Goal: Entertainment & Leisure: Consume media (video, audio)

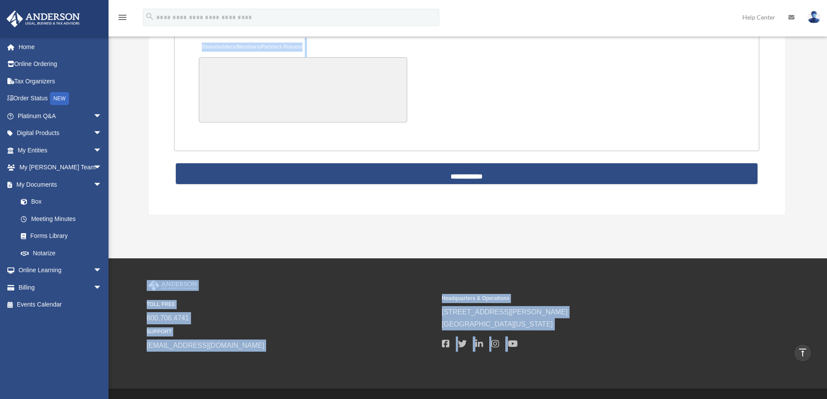
scroll to position [1919, 0]
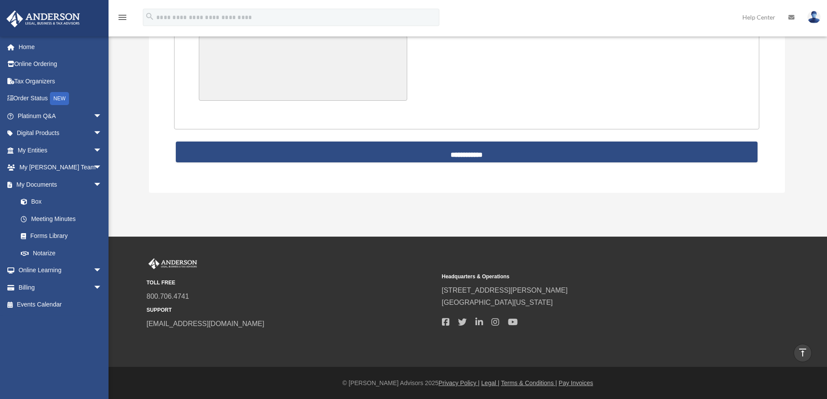
drag, startPoint x: 213, startPoint y: 117, endPoint x: 229, endPoint y: 112, distance: 16.5
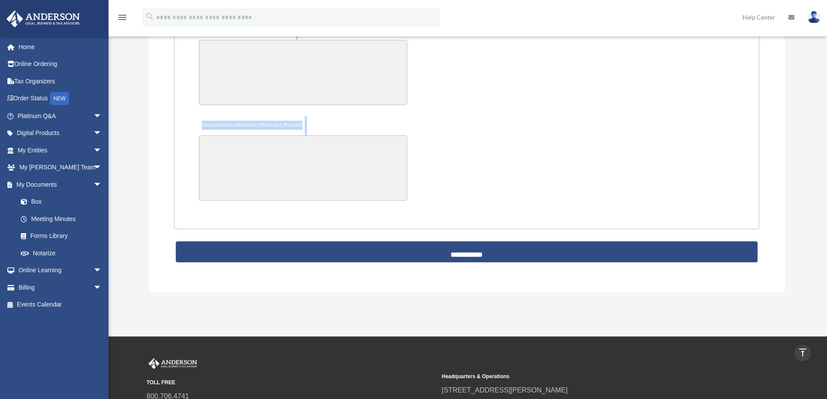
scroll to position [1803, 0]
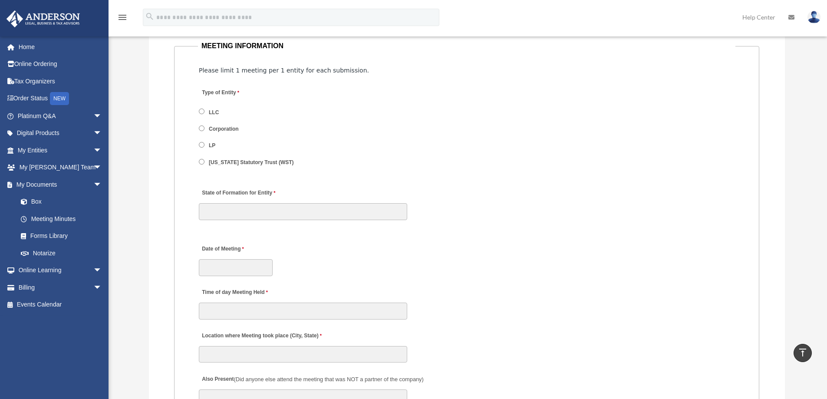
scroll to position [993, 0]
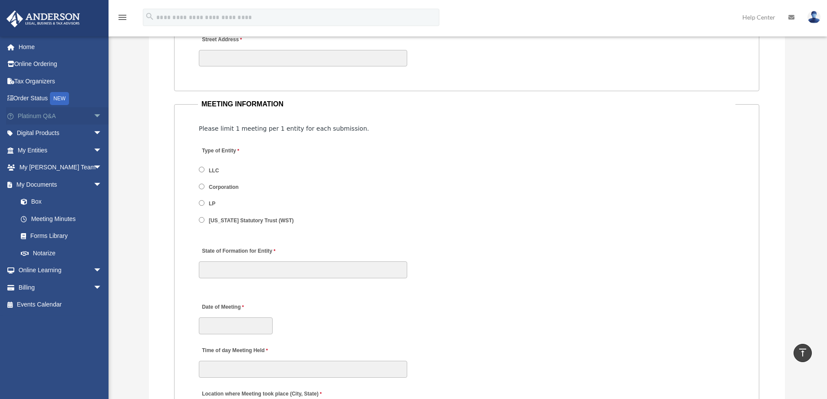
click at [93, 115] on span "arrow_drop_down" at bounding box center [101, 116] width 17 height 18
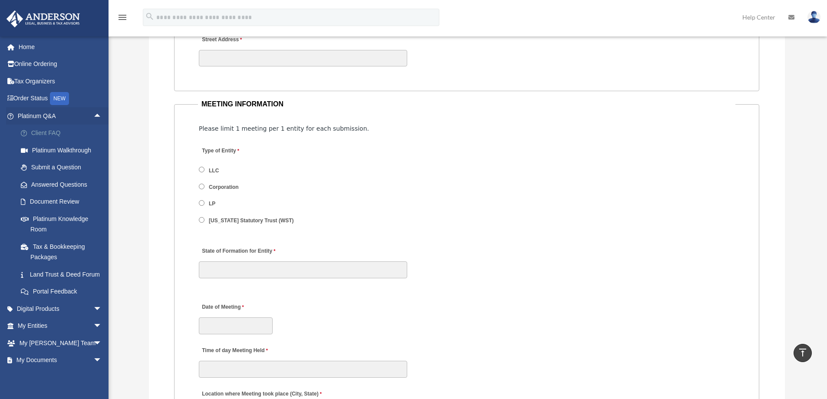
click at [53, 132] on link "Client FAQ" at bounding box center [63, 133] width 103 height 17
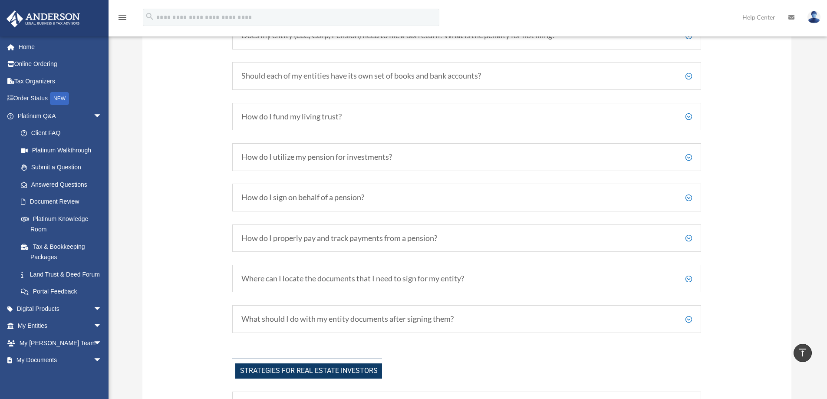
scroll to position [1447, 0]
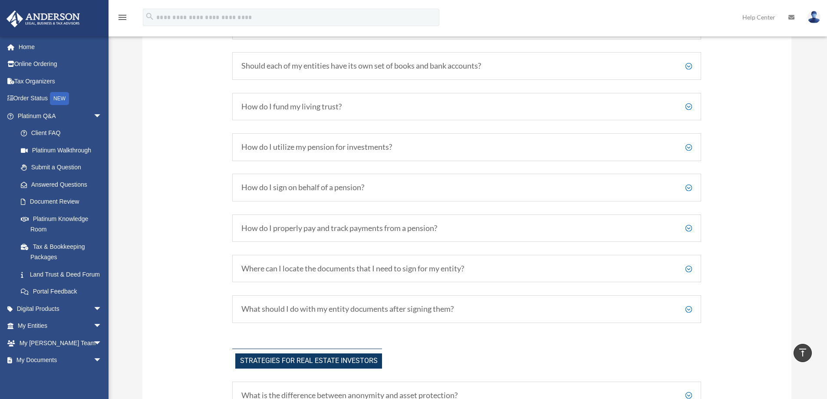
click at [688, 106] on h5 "How do I fund my living trust?" at bounding box center [466, 107] width 451 height 10
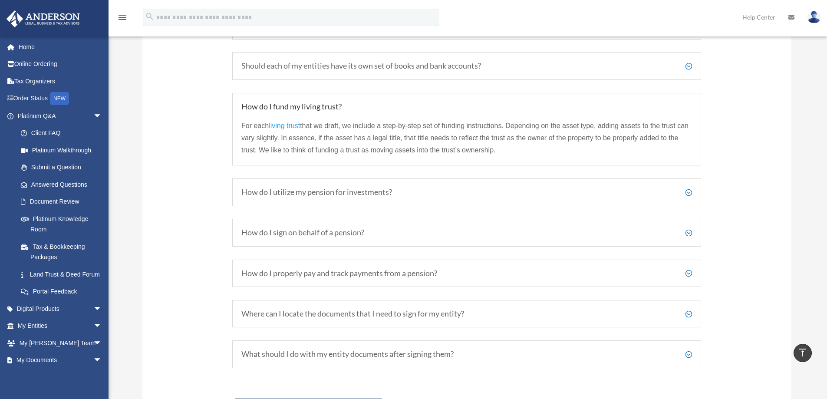
click at [688, 192] on h5 "How do I utilize my pension for investments?" at bounding box center [466, 193] width 451 height 10
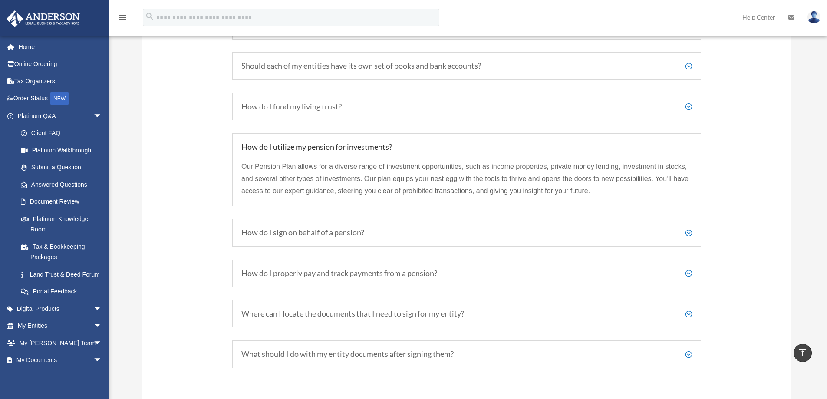
click at [699, 161] on div "How do I utilize my pension for investments? Our Pension Plan allows for a dive…" at bounding box center [466, 169] width 469 height 73
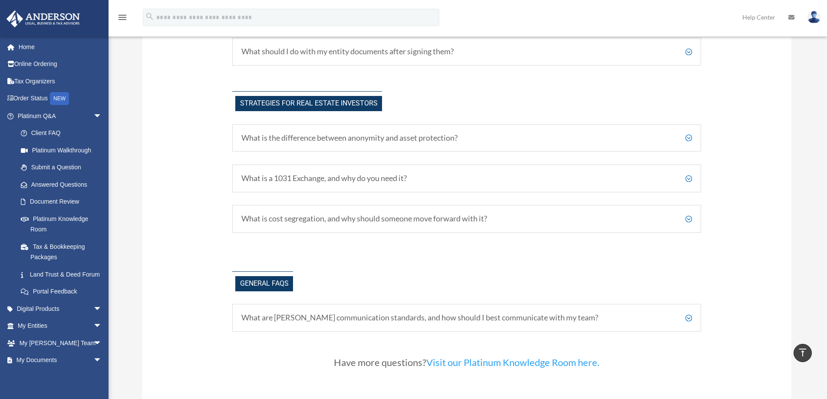
scroll to position [1794, 0]
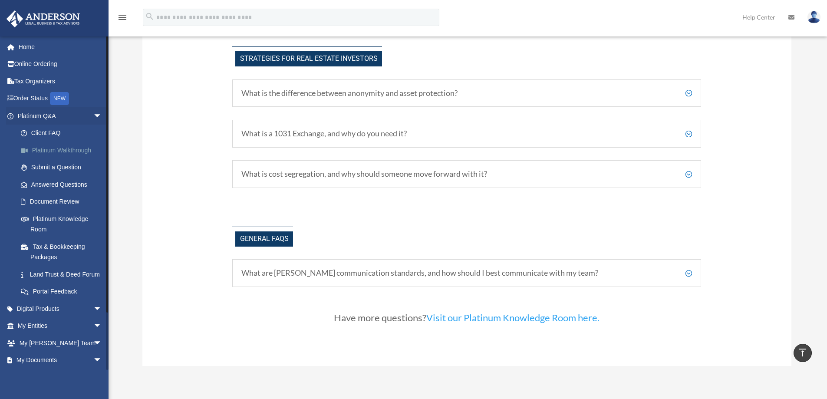
click at [53, 147] on link "Platinum Walkthrough" at bounding box center [63, 150] width 103 height 17
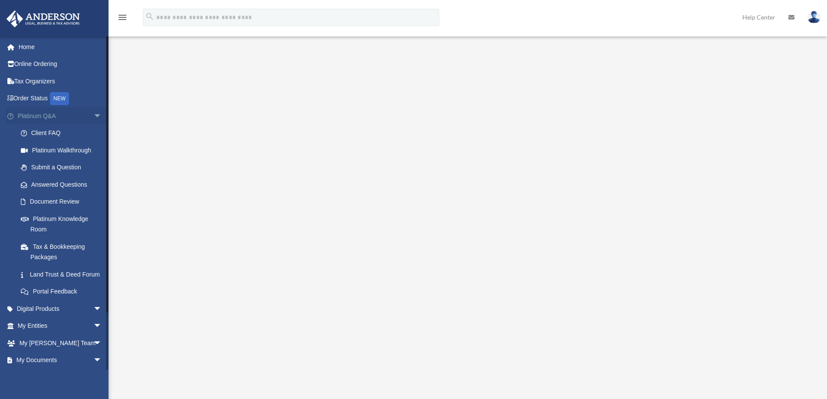
click at [93, 117] on span "arrow_drop_down" at bounding box center [101, 116] width 17 height 18
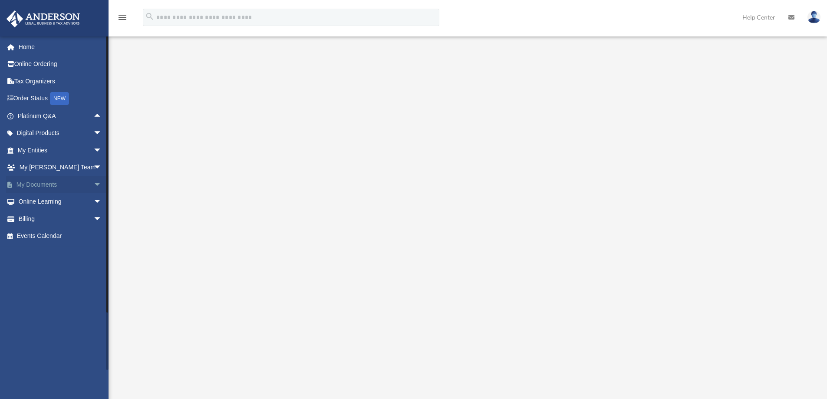
click at [93, 185] on span "arrow_drop_down" at bounding box center [101, 185] width 17 height 18
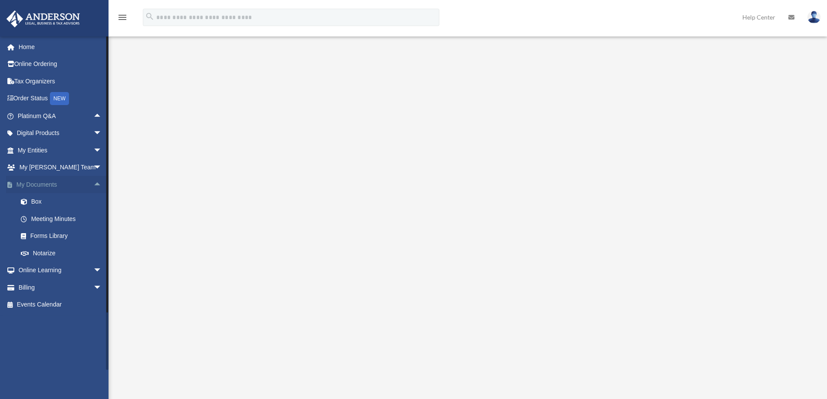
click at [93, 185] on span "arrow_drop_up" at bounding box center [101, 185] width 17 height 18
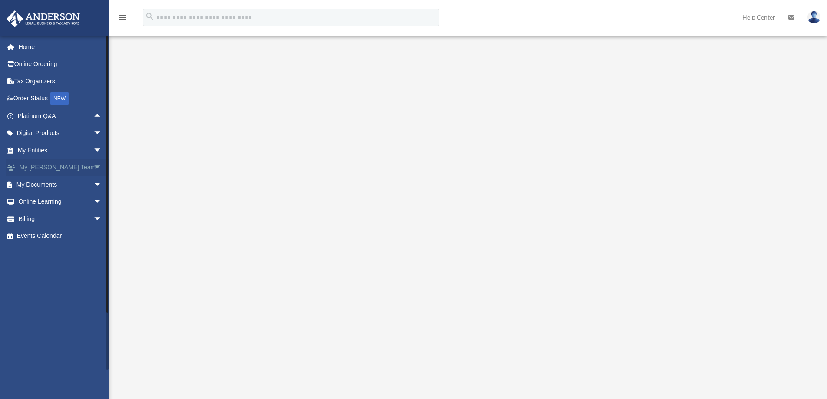
click at [93, 168] on span "arrow_drop_down" at bounding box center [101, 168] width 17 height 18
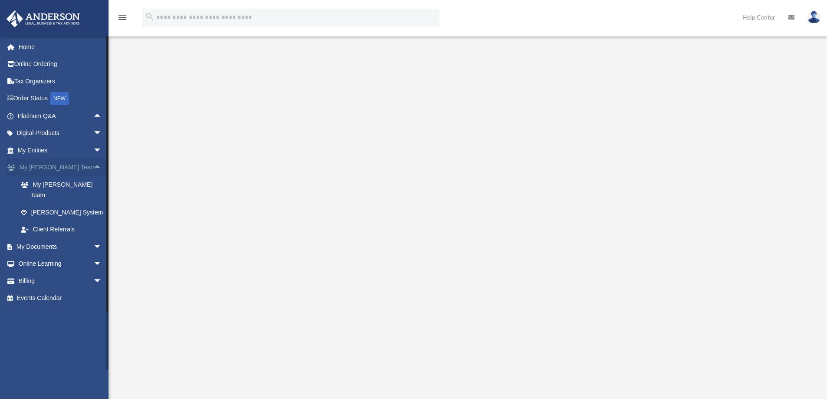
click at [93, 168] on span "arrow_drop_up" at bounding box center [101, 168] width 17 height 18
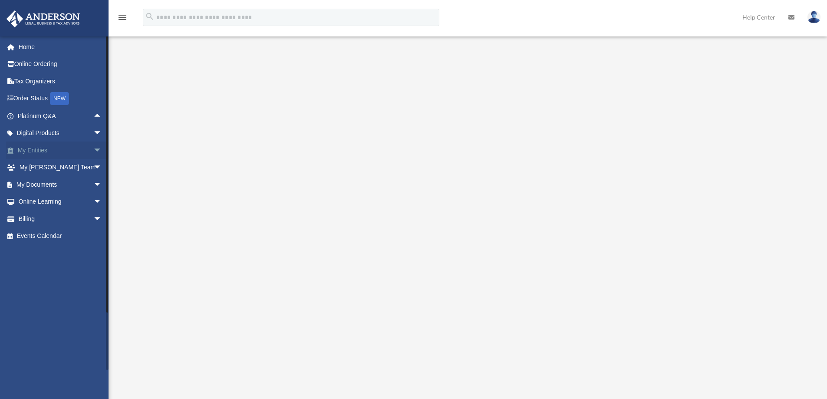
click at [93, 148] on span "arrow_drop_down" at bounding box center [101, 151] width 17 height 18
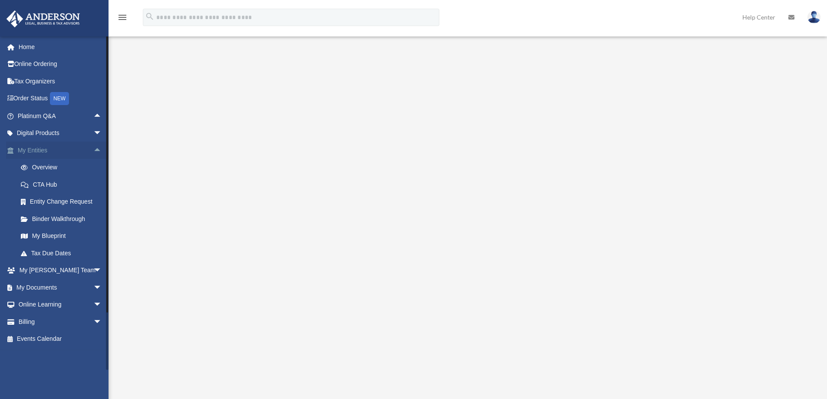
click at [93, 148] on span "arrow_drop_up" at bounding box center [101, 151] width 17 height 18
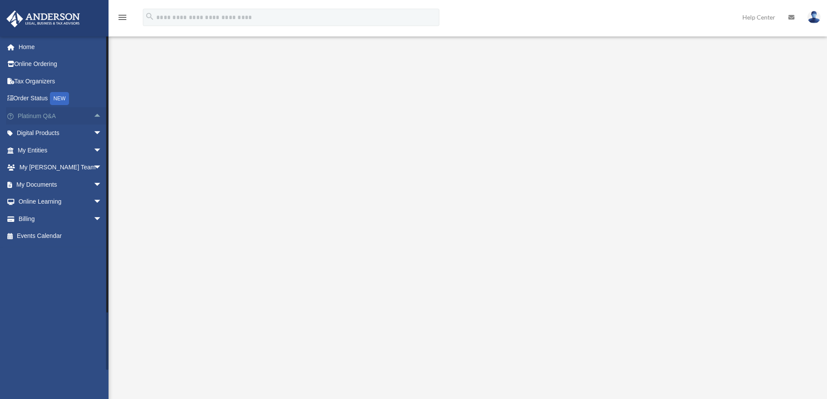
click at [93, 118] on span "arrow_drop_up" at bounding box center [101, 116] width 17 height 18
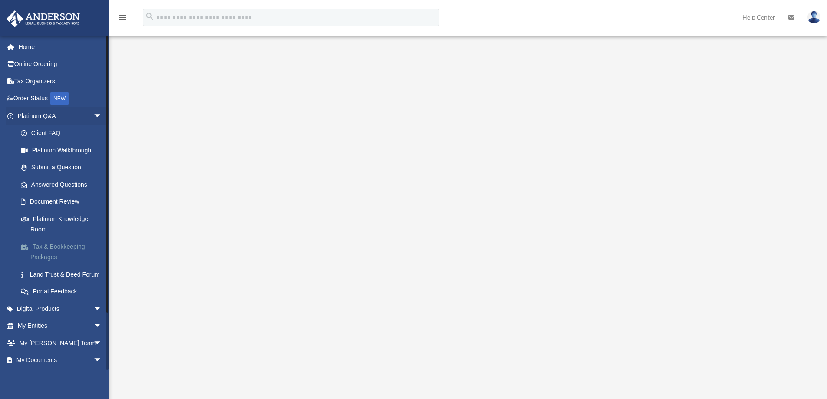
click at [69, 246] on link "Tax & Bookkeeping Packages" at bounding box center [63, 252] width 103 height 28
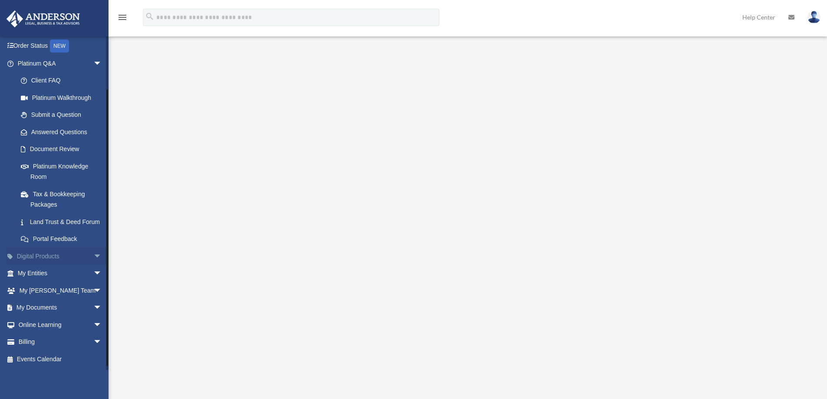
scroll to position [63, 0]
click at [93, 308] on span "arrow_drop_down" at bounding box center [101, 308] width 17 height 18
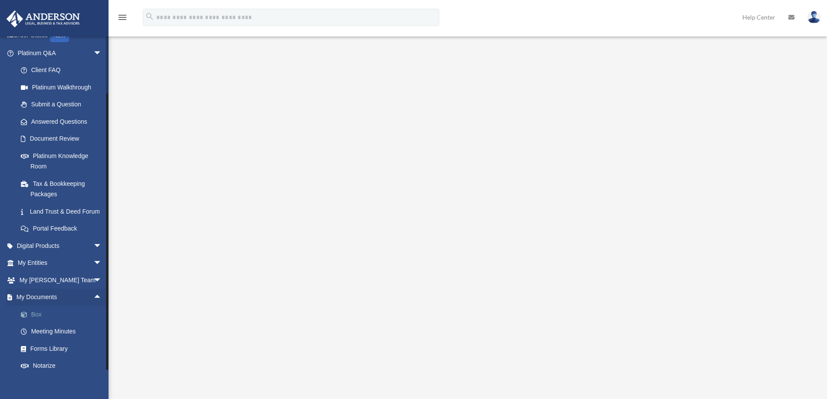
click at [35, 323] on link "Box" at bounding box center [63, 314] width 103 height 17
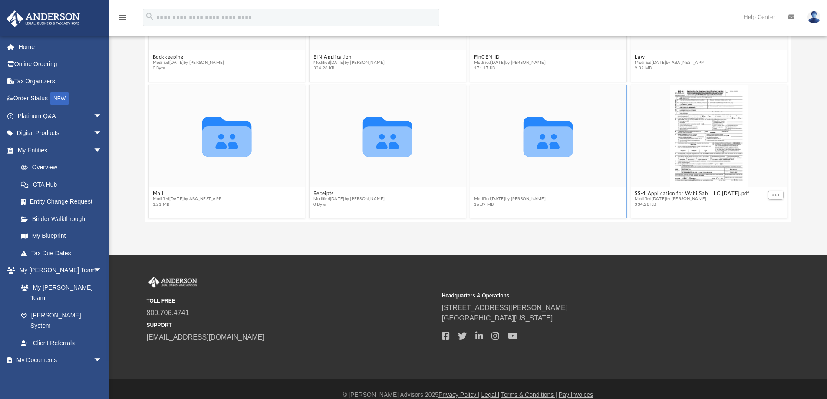
scroll to position [76, 0]
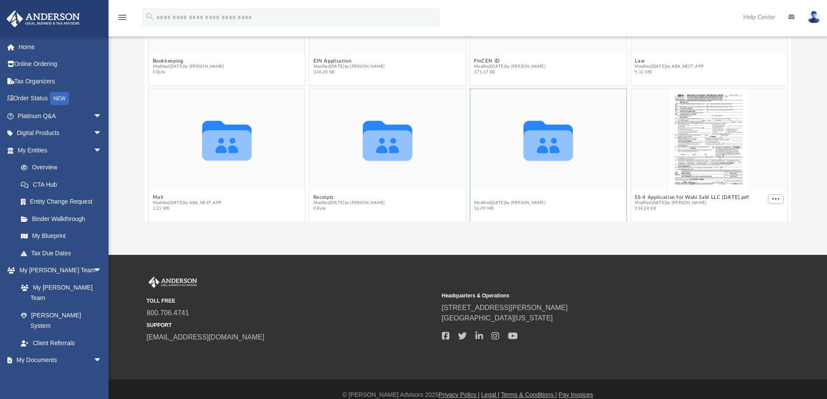
click at [474, 191] on figcaption "Tax Modified Wed Jul 23 2025 by Alex Price 16.09 MB" at bounding box center [548, 202] width 156 height 23
click at [477, 195] on button "Tax" at bounding box center [510, 198] width 72 height 6
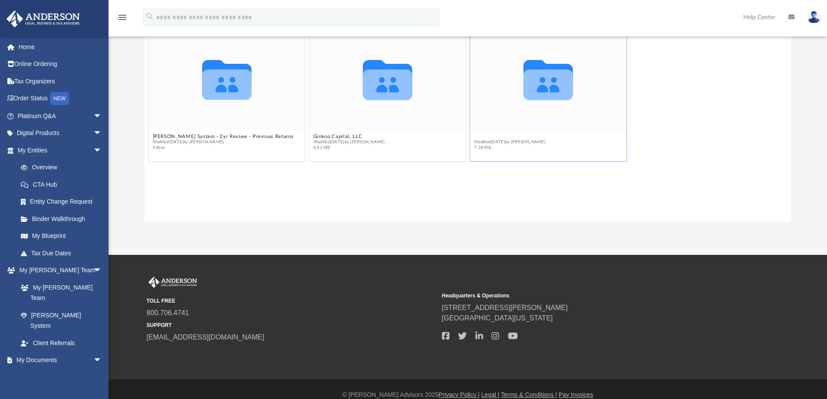
click at [493, 136] on button "Wabi Sabi, LLC" at bounding box center [510, 137] width 72 height 6
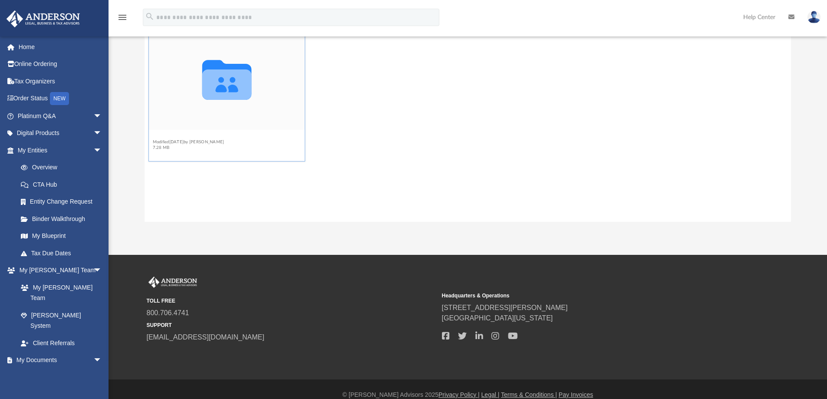
click at [162, 135] on button "2024" at bounding box center [188, 137] width 72 height 6
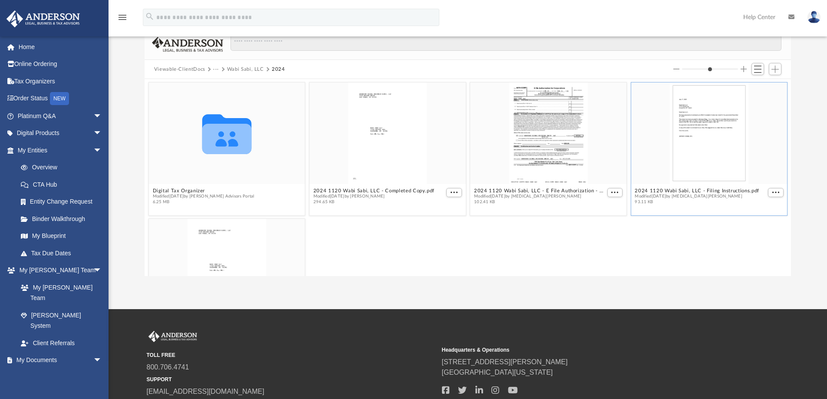
scroll to position [58, 0]
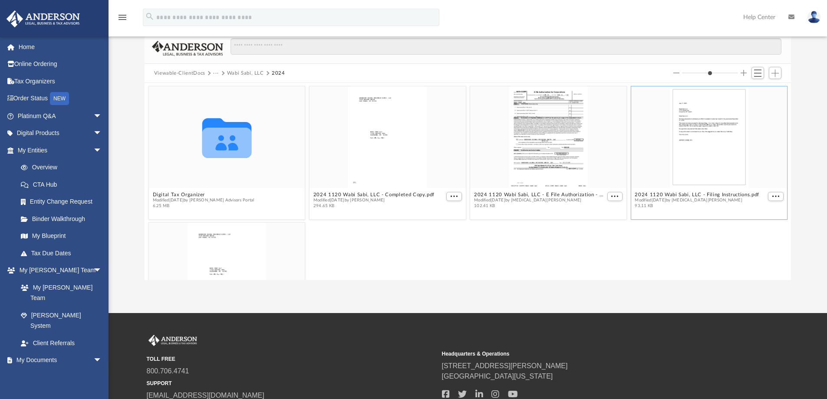
click at [681, 147] on div "grid" at bounding box center [709, 137] width 156 height 102
click at [663, 193] on button "2024 1120 Wabi Sabi, LLC - Filing Instructions.pdf" at bounding box center [697, 195] width 125 height 6
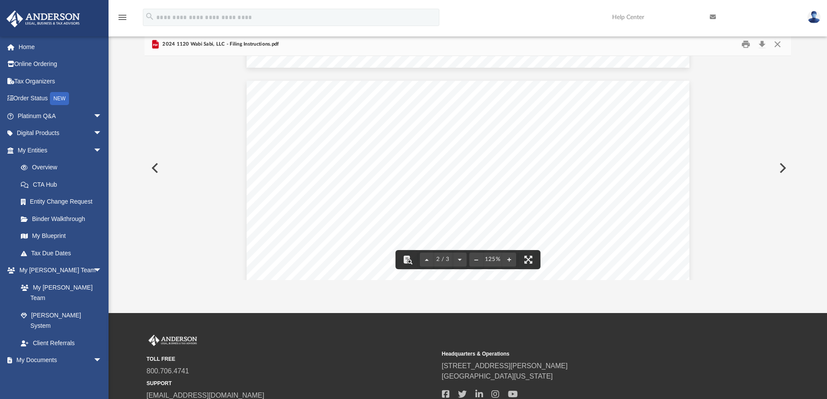
scroll to position [492, 0]
click at [783, 167] on button "Preview" at bounding box center [781, 168] width 19 height 24
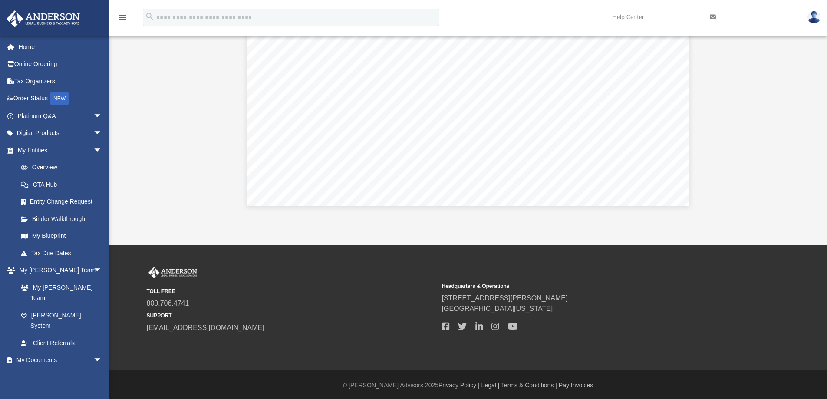
scroll to position [127, 0]
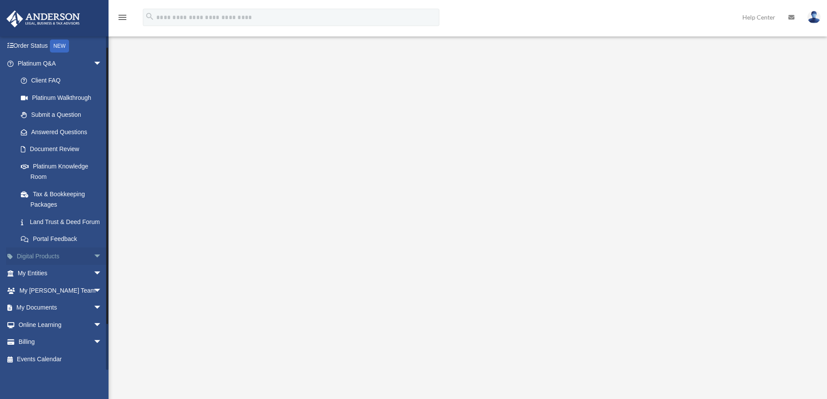
scroll to position [63, 0]
click at [93, 307] on span "arrow_drop_down" at bounding box center [101, 308] width 17 height 18
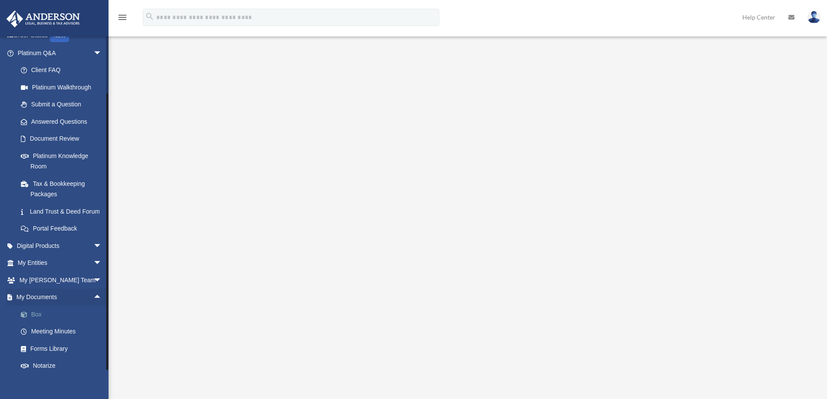
click at [36, 323] on link "Box" at bounding box center [63, 314] width 103 height 17
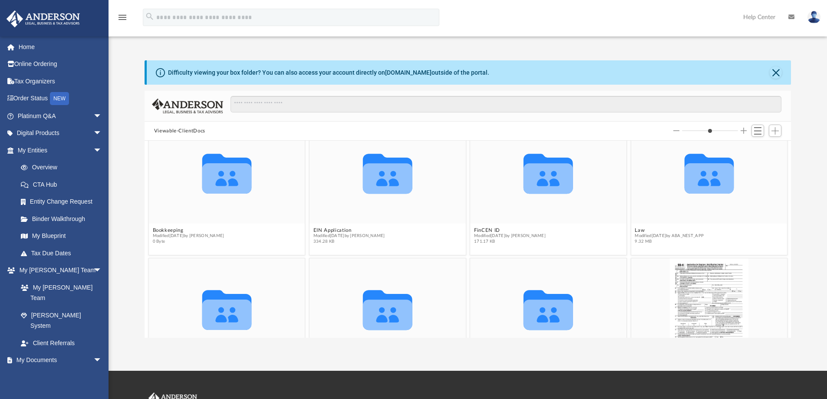
scroll to position [22, 0]
click at [645, 231] on button "Law" at bounding box center [669, 231] width 69 height 6
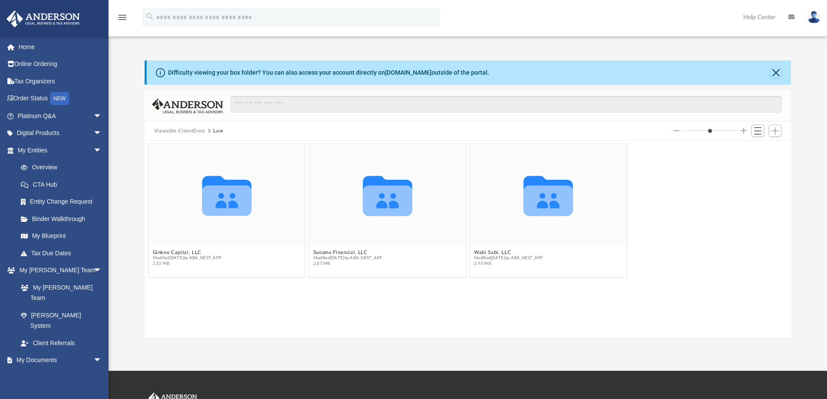
scroll to position [0, 0]
click at [487, 254] on button "Wabi Sabi, LLC" at bounding box center [508, 253] width 69 height 6
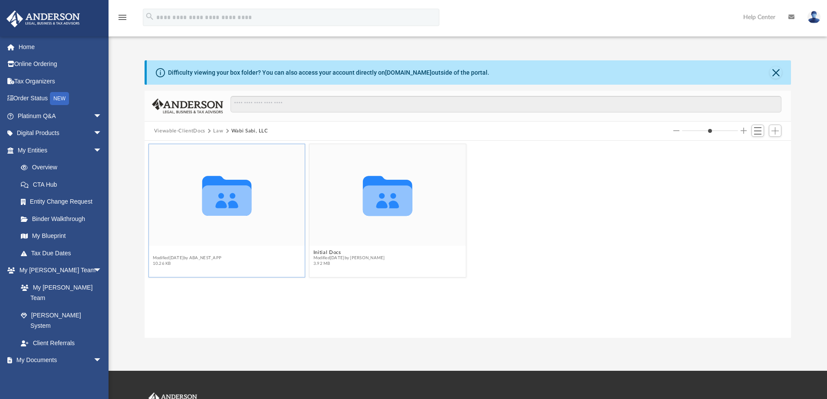
click at [169, 251] on button "Annual Docs" at bounding box center [186, 253] width 69 height 6
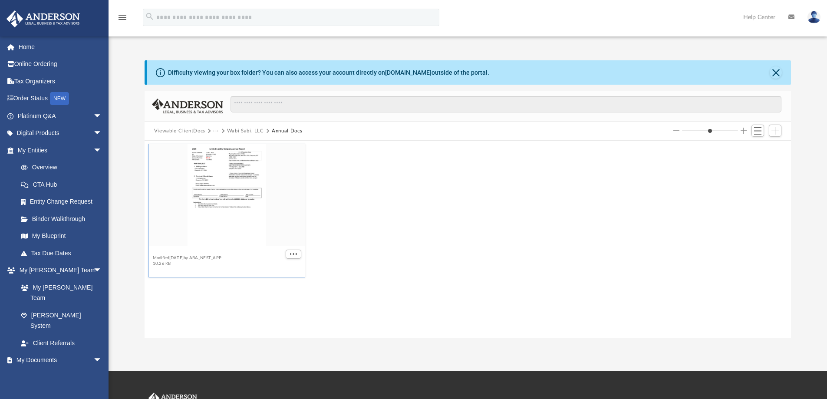
click at [160, 253] on button "Wabi Sabi, LLC - Filed Annual Report WY 2025.pdf" at bounding box center [214, 253] width 125 height 6
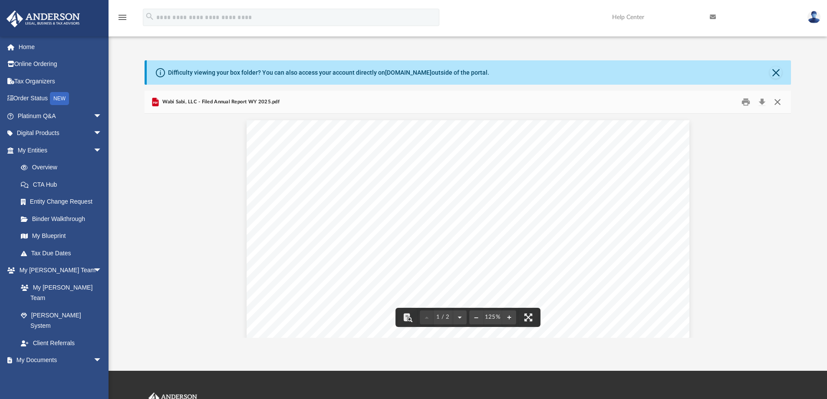
click at [778, 101] on button "Close" at bounding box center [778, 102] width 16 height 13
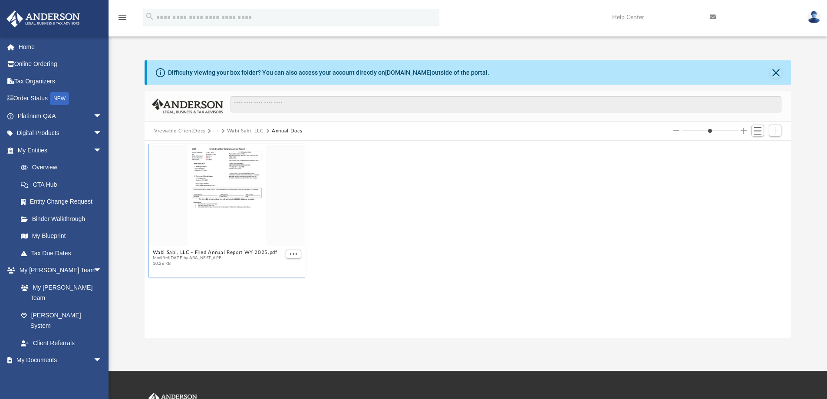
click at [242, 132] on button "Wabi Sabi, LLC" at bounding box center [245, 131] width 37 height 8
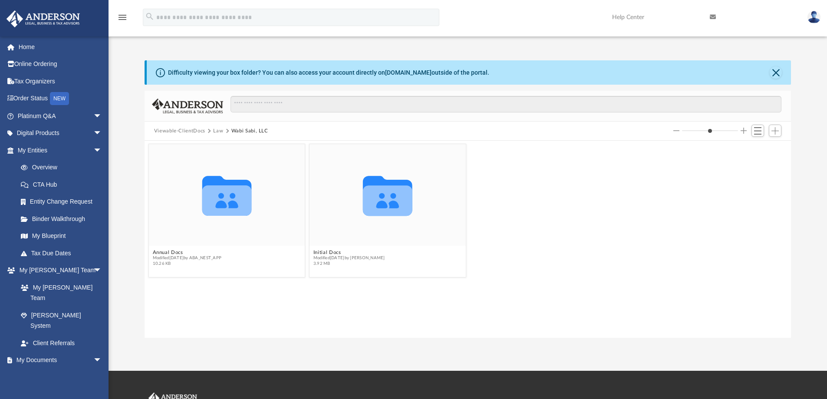
click at [217, 131] on button "Law" at bounding box center [218, 131] width 10 height 8
click at [195, 132] on button "Viewable-ClientDocs" at bounding box center [179, 131] width 51 height 8
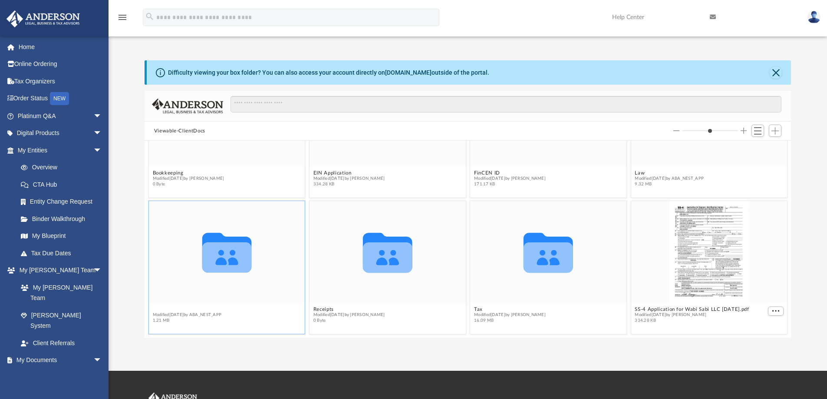
scroll to position [76, 0]
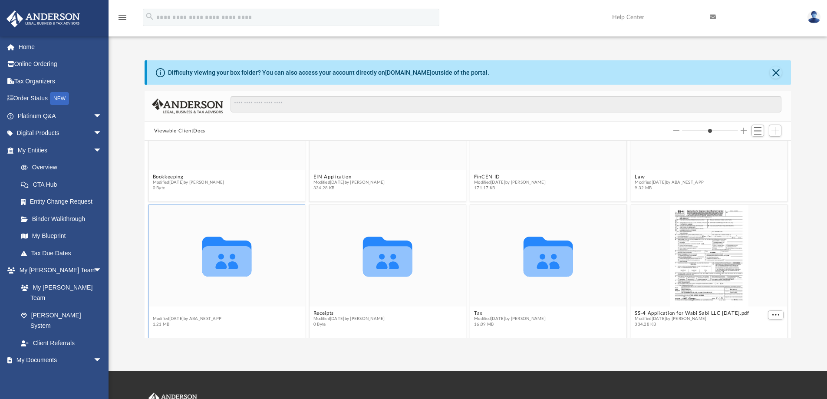
click at [156, 306] on figure "Collaborated Folder Mail Modified Sat Nov 9 2024 by ABA_NEST_APP 1.21 MB" at bounding box center [227, 267] width 156 height 125
click at [158, 313] on button "Mail" at bounding box center [186, 313] width 69 height 6
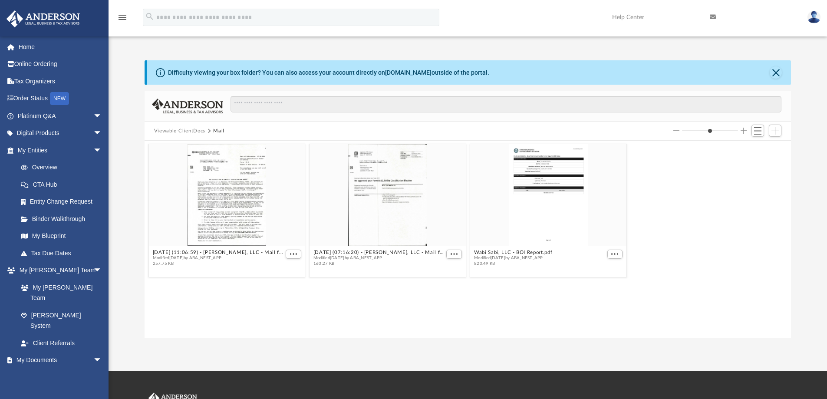
scroll to position [0, 0]
click at [190, 132] on button "Viewable-ClientDocs" at bounding box center [179, 131] width 51 height 8
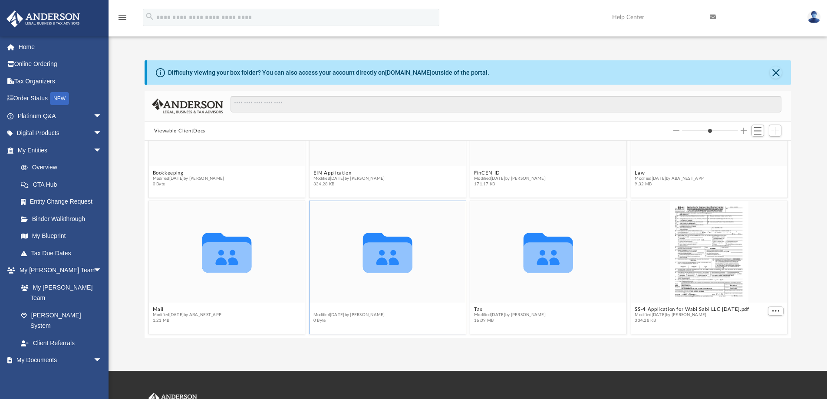
scroll to position [76, 0]
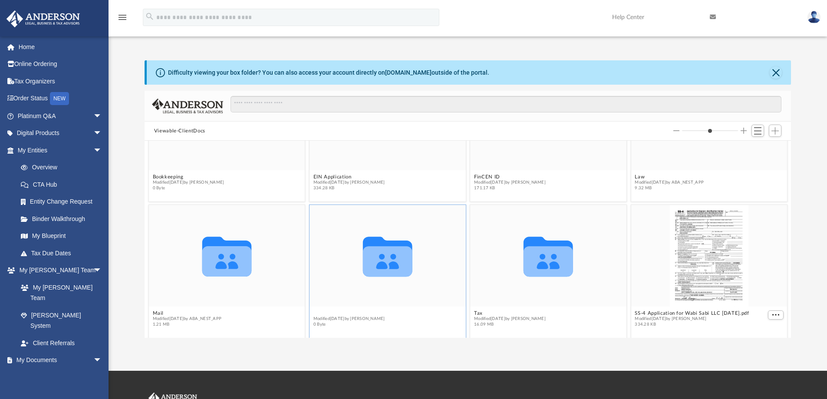
click at [326, 309] on figcaption "Receipts Modified Sat Jul 16 2022 by Katie Davis 0 Byte" at bounding box center [388, 318] width 156 height 23
click at [321, 313] on button "Receipts" at bounding box center [349, 313] width 72 height 6
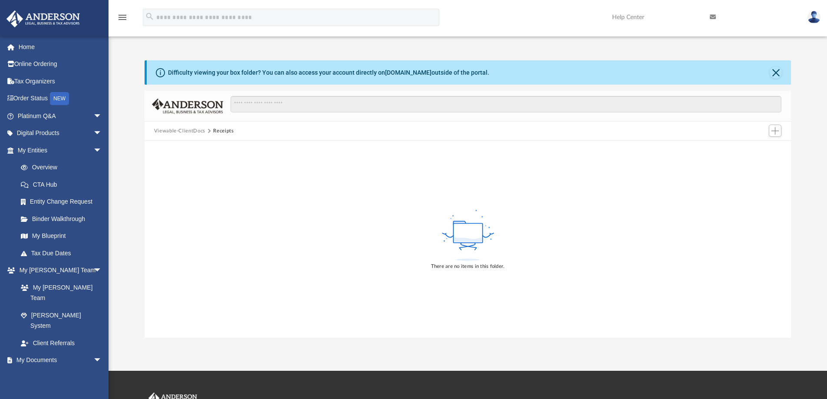
click at [188, 130] on button "Viewable-ClientDocs" at bounding box center [179, 131] width 51 height 8
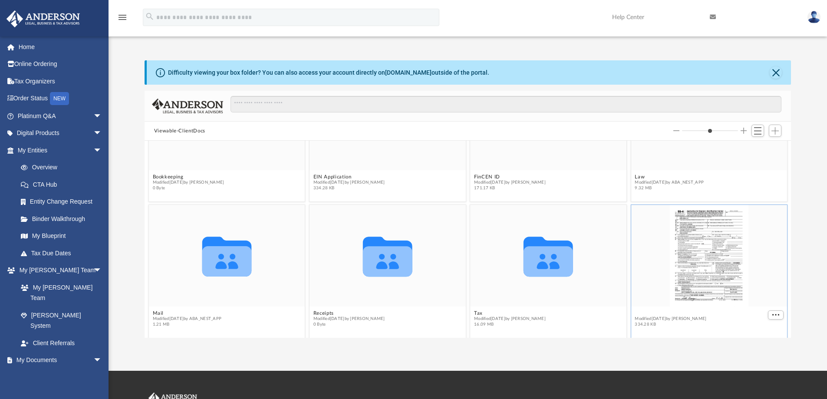
click at [653, 308] on figcaption "SS-4 Application for Wabi Sabi LLC 7-1-24.pdf Modified Mon Jul 1 2024 by Todd R…" at bounding box center [709, 318] width 156 height 23
click at [640, 316] on span "Modified Mon Jul 1 2024 by Todd Roussy" at bounding box center [692, 319] width 114 height 6
click at [640, 313] on button "SS-4 Application for Wabi Sabi LLC 7-1-24.pdf" at bounding box center [692, 313] width 114 height 6
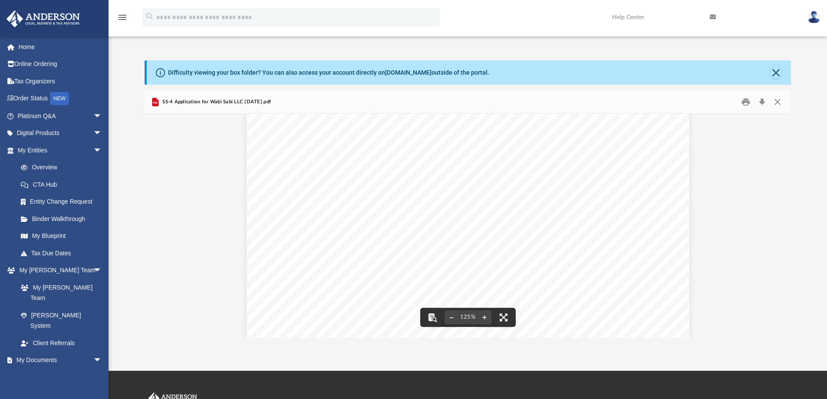
scroll to position [0, 0]
click at [775, 101] on button "Close" at bounding box center [778, 102] width 16 height 13
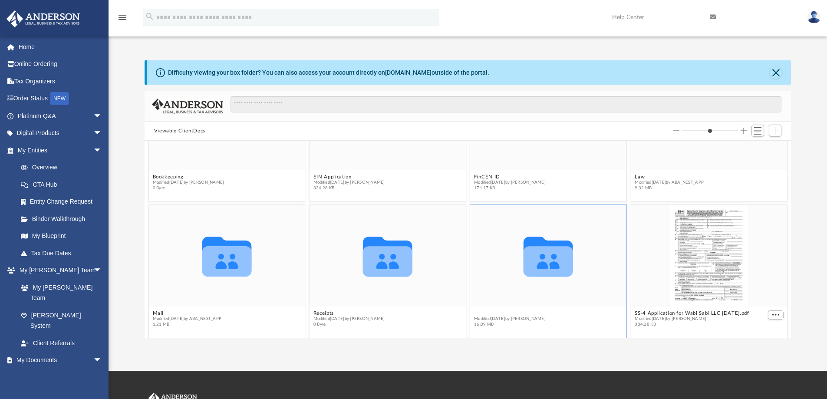
click at [476, 311] on button "Tax" at bounding box center [510, 313] width 72 height 6
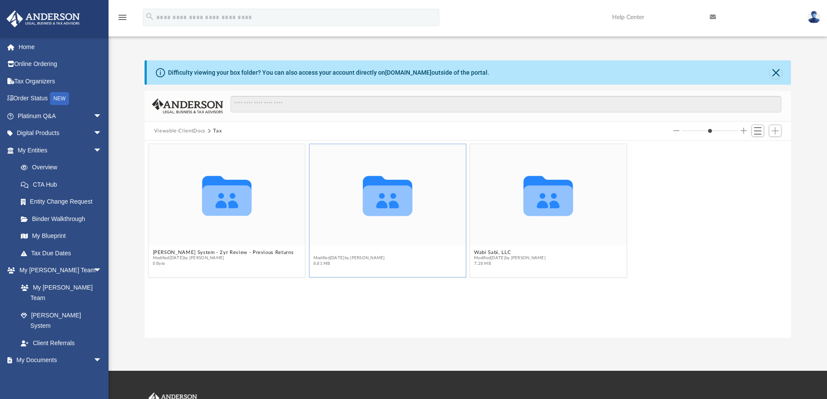
click at [334, 252] on button "Ginkoo Capital, LLC" at bounding box center [349, 253] width 72 height 6
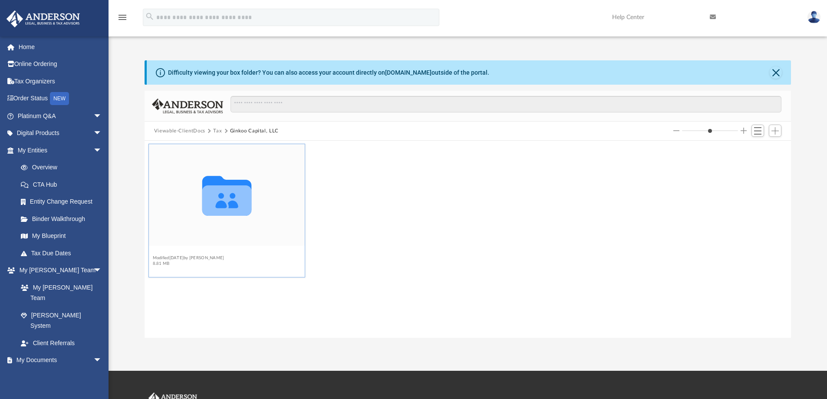
click at [158, 252] on button "2024" at bounding box center [188, 253] width 72 height 6
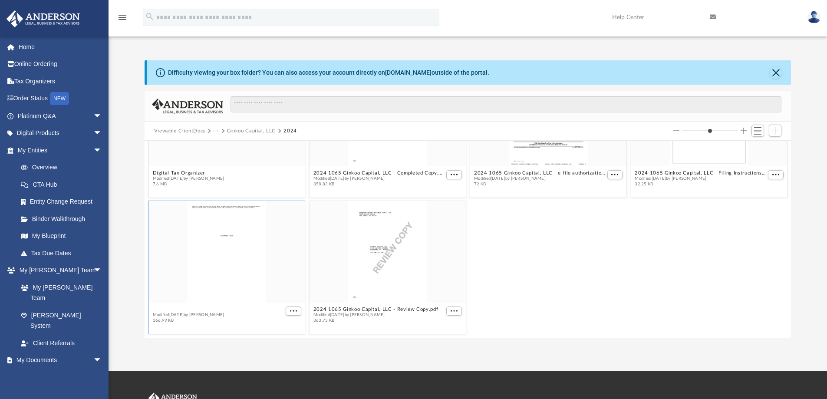
scroll to position [76, 0]
click at [185, 308] on figcaption "2024 1065 Ginkoo Capital, LLC - K1.pdf Modified Fri Jul 11 2025 by Drew Young 1…" at bounding box center [227, 318] width 156 height 23
click at [172, 314] on button "2024 1065 Ginkoo Capital, LLC - K1.pdf" at bounding box center [202, 313] width 100 height 6
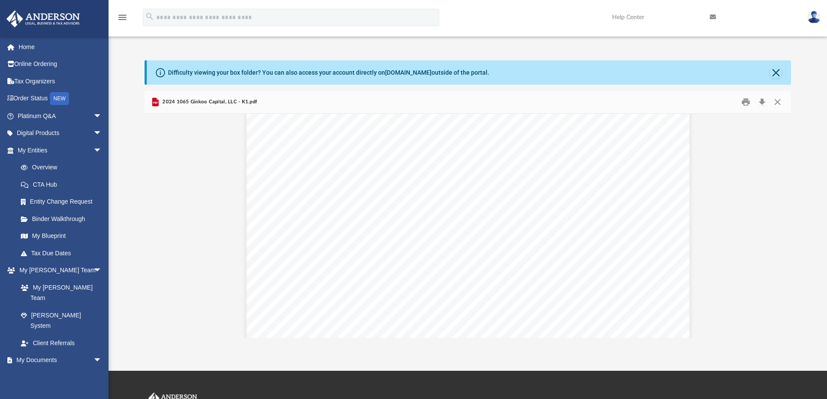
scroll to position [0, 0]
click at [777, 103] on button "Close" at bounding box center [778, 102] width 16 height 13
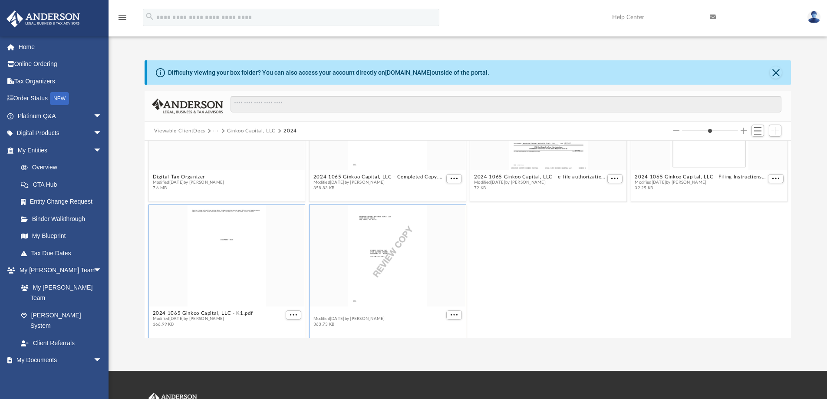
click at [358, 313] on button "2024 1065 Ginkoo Capital, LLC - Review Copy.pdf" at bounding box center [375, 313] width 125 height 6
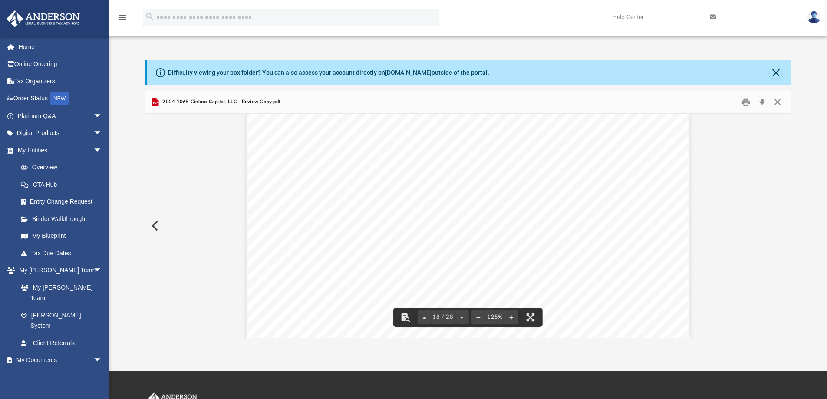
scroll to position [10066, 0]
click at [777, 99] on button "Close" at bounding box center [778, 102] width 16 height 13
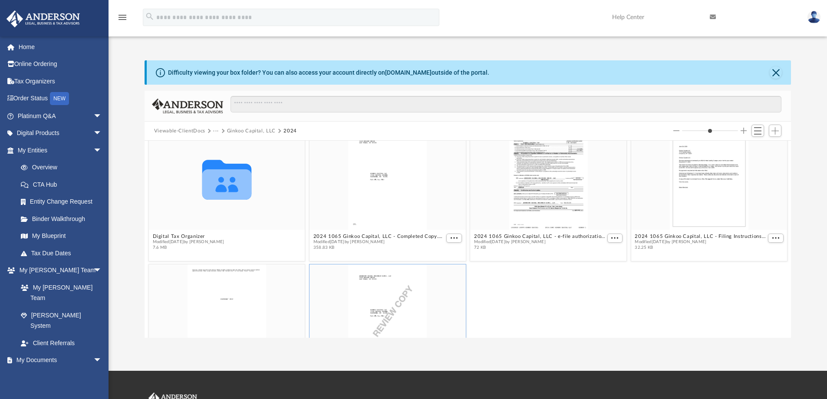
scroll to position [0, 0]
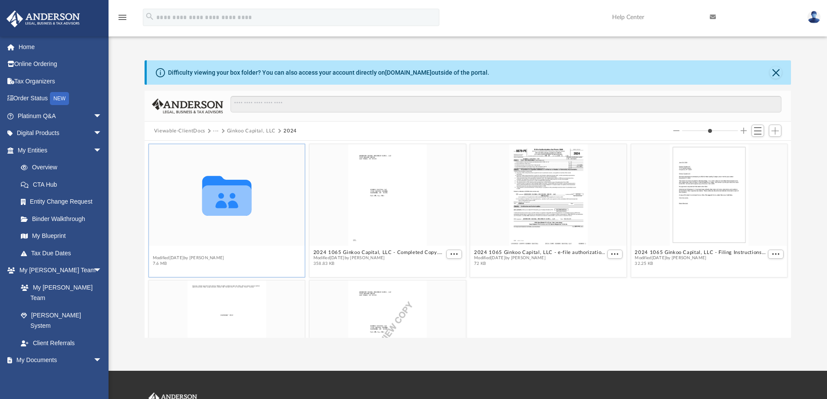
click at [184, 252] on button "Digital Tax Organizer" at bounding box center [188, 253] width 72 height 6
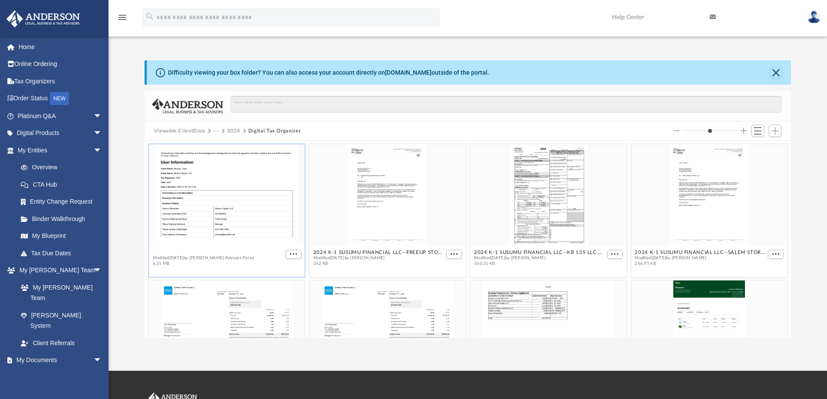
click at [166, 250] on button "1065 Tax Organizer - GinkooCapitalLLC.pdf" at bounding box center [206, 253] width 108 height 6
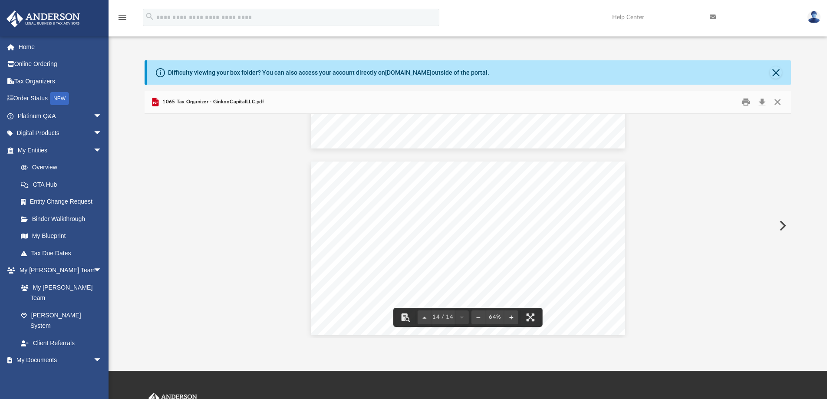
scroll to position [3293, 0]
click at [778, 102] on button "Close" at bounding box center [778, 102] width 16 height 13
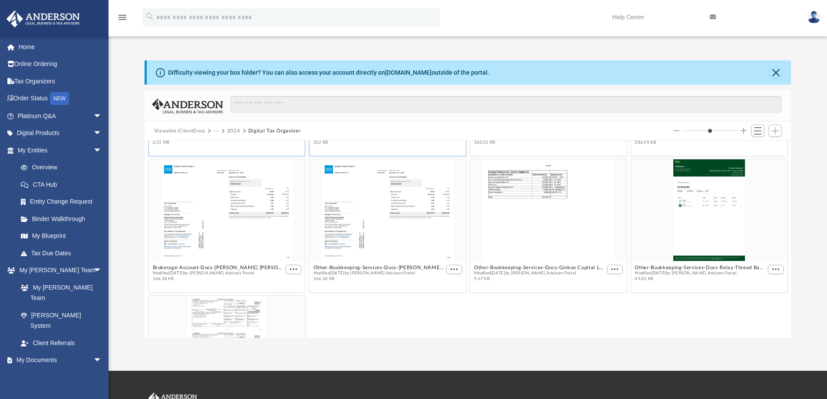
scroll to position [116, 0]
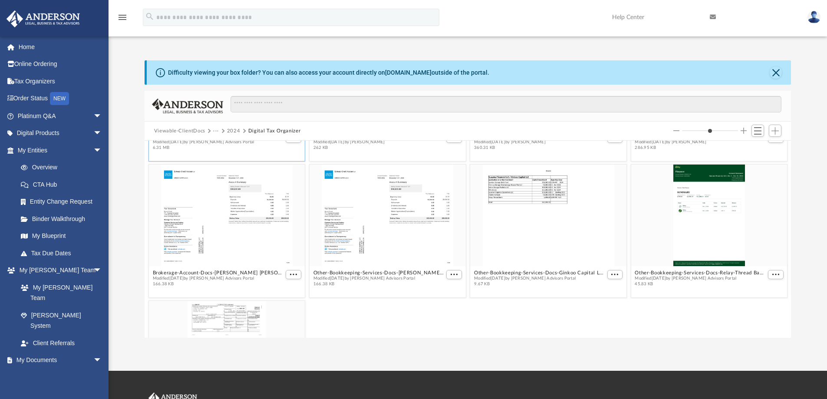
click at [252, 131] on button "Digital Tax Organizer" at bounding box center [274, 131] width 53 height 8
click at [231, 131] on button "2024" at bounding box center [233, 131] width 13 height 8
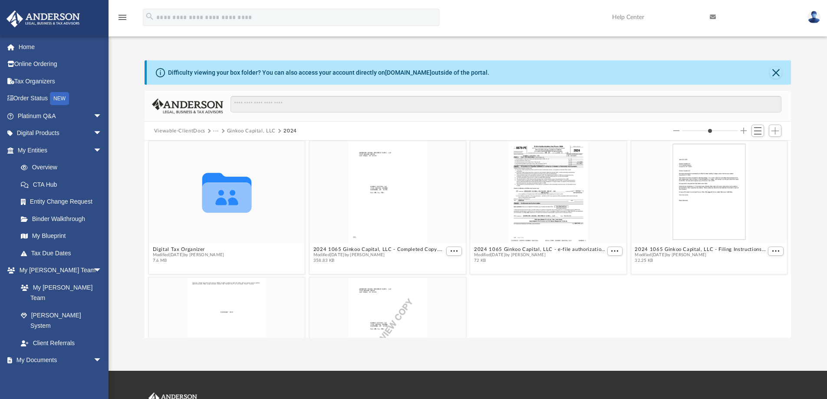
scroll to position [0, 0]
click at [204, 132] on button "Viewable-ClientDocs" at bounding box center [179, 131] width 51 height 8
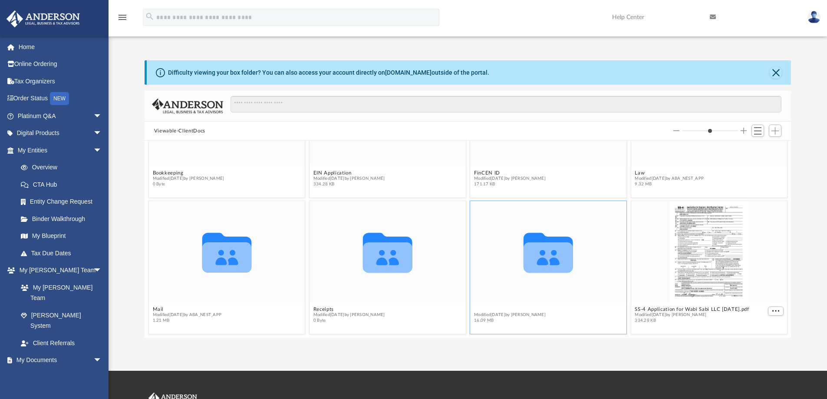
scroll to position [76, 0]
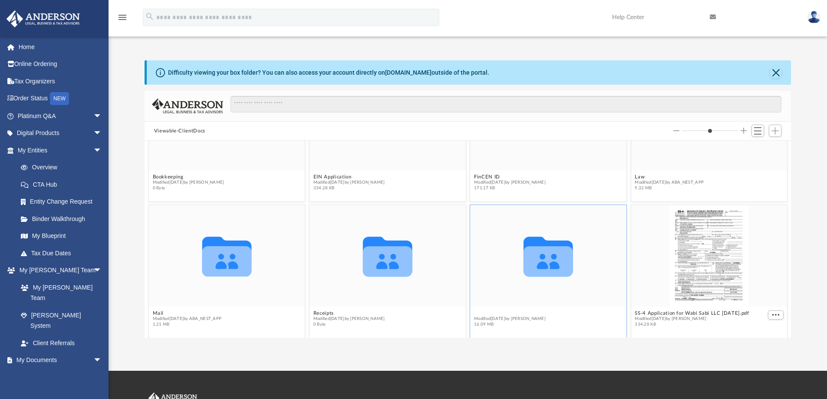
click at [472, 307] on figcaption "Tax Modified Wed Jul 23 2025 by Alex Price 16.09 MB" at bounding box center [548, 318] width 156 height 23
click at [484, 313] on button "Tax" at bounding box center [510, 313] width 72 height 6
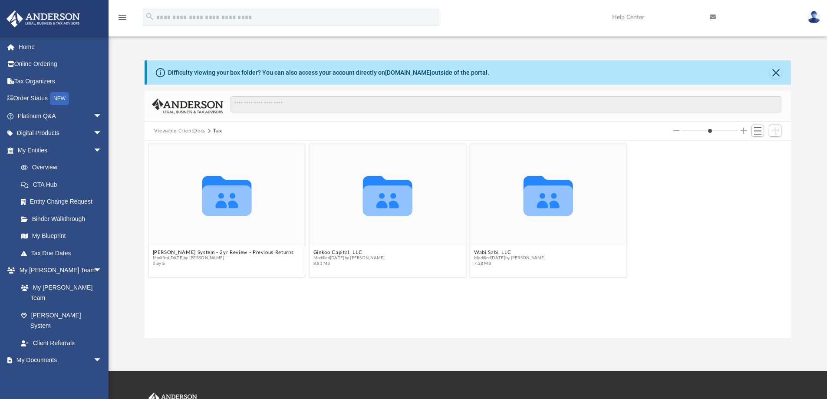
scroll to position [0, 0]
click at [182, 131] on button "Viewable-ClientDocs" at bounding box center [179, 131] width 51 height 8
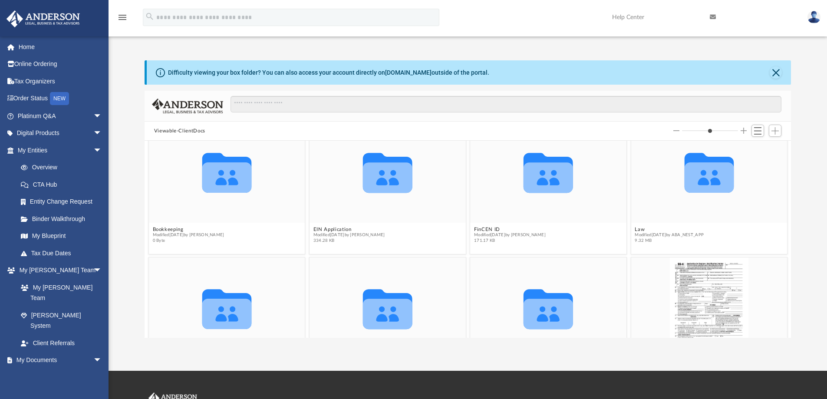
scroll to position [58, 0]
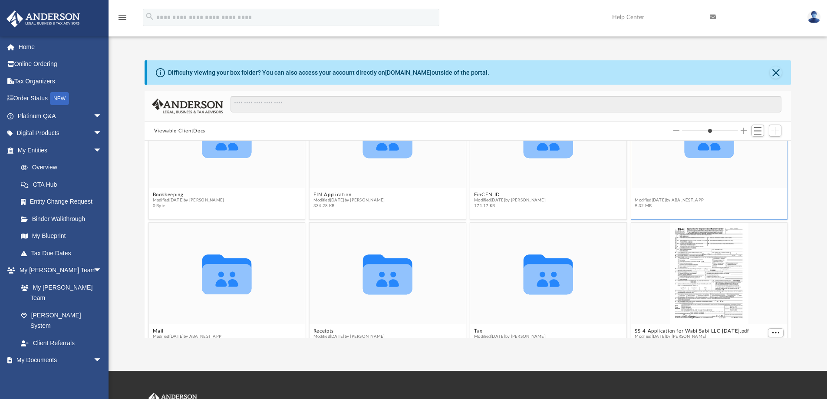
click at [637, 195] on button "Law" at bounding box center [669, 195] width 69 height 6
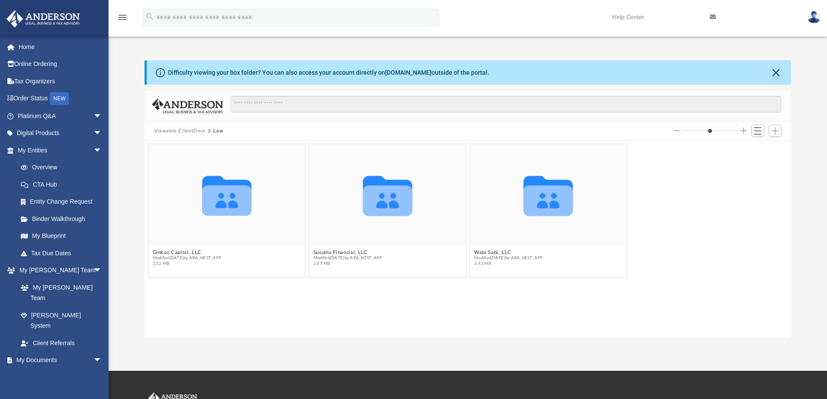
scroll to position [0, 0]
click at [331, 250] on button "Susumu Financial, LLC" at bounding box center [347, 253] width 69 height 6
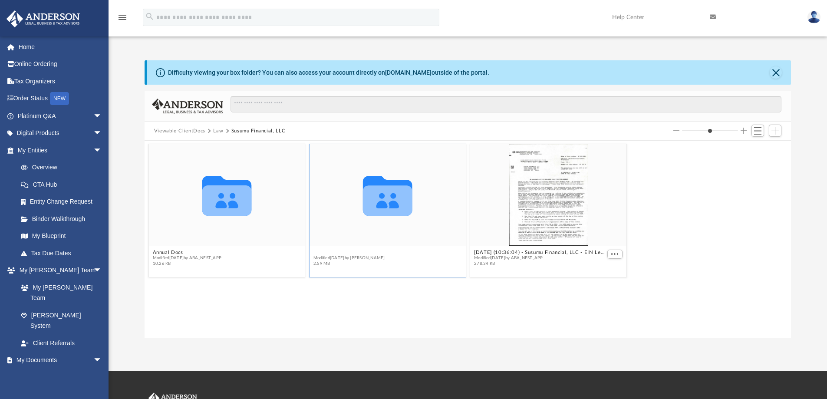
click at [331, 250] on button "Initial Docs" at bounding box center [349, 253] width 72 height 6
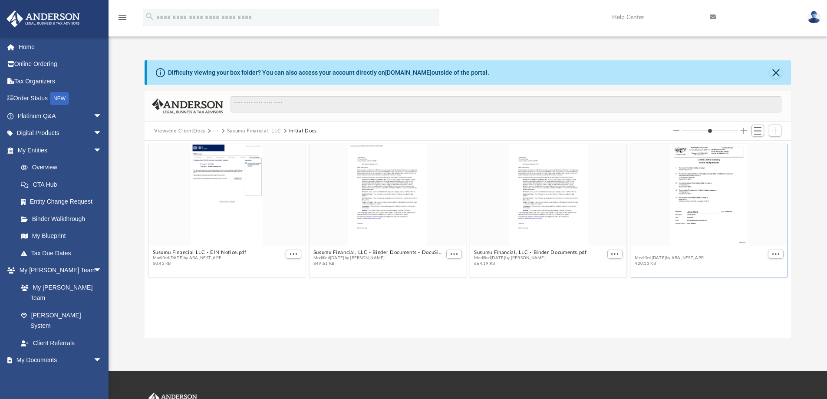
click at [659, 252] on button "Susumu Financial, LLC - Filed Articles.pdf" at bounding box center [685, 253] width 101 height 6
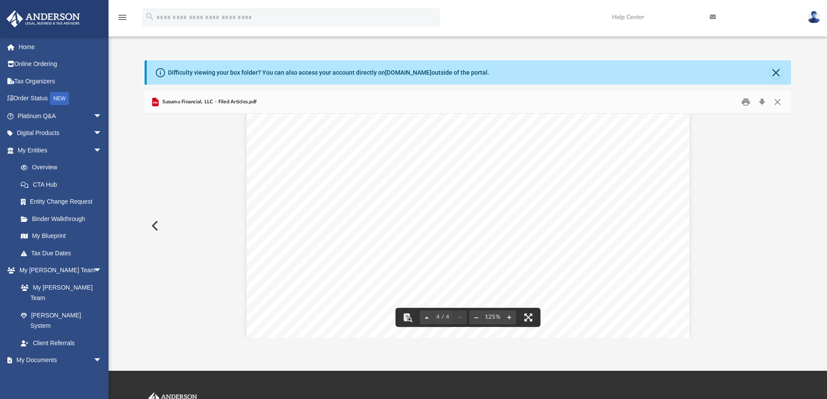
scroll to position [1773, 0]
click at [774, 102] on button "Close" at bounding box center [778, 102] width 16 height 13
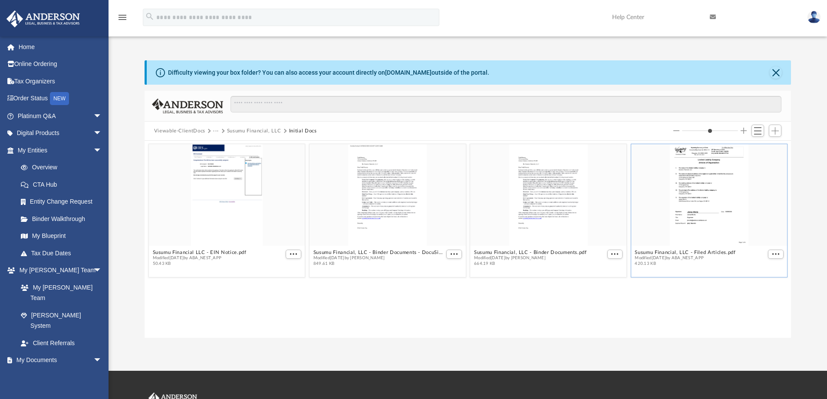
click at [231, 130] on button "Susumu Financial, LLC" at bounding box center [254, 131] width 54 height 8
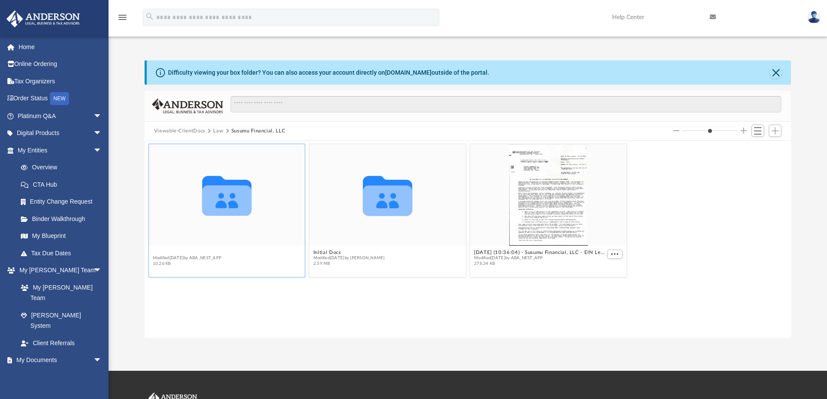
click at [163, 252] on button "Annual Docs" at bounding box center [186, 253] width 69 height 6
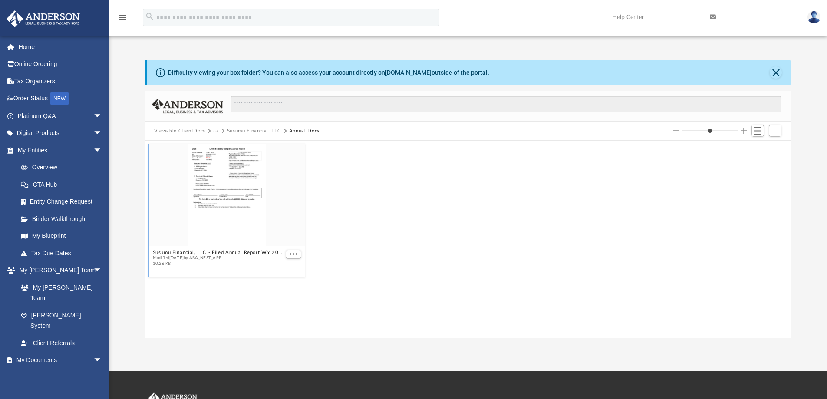
click at [178, 256] on span "Modified Fri May 2 2025 by ABA_NEST_APP" at bounding box center [217, 258] width 131 height 6
click at [178, 249] on figcaption "Susumu Financial, LLC - Filed Annual Report WY 2025.pdf Modified Fri May 2 2025…" at bounding box center [227, 258] width 156 height 23
click at [176, 254] on button "Susumu Financial, LLC - Filed Annual Report WY 2025.pdf" at bounding box center [217, 253] width 131 height 6
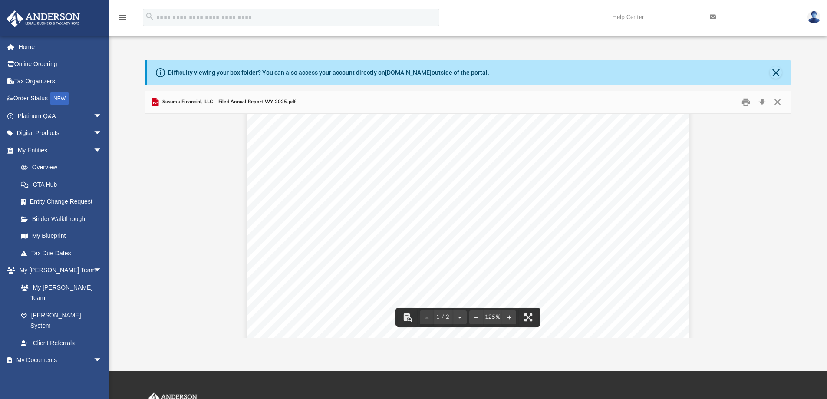
scroll to position [116, 0]
click at [778, 102] on button "Close" at bounding box center [778, 102] width 16 height 13
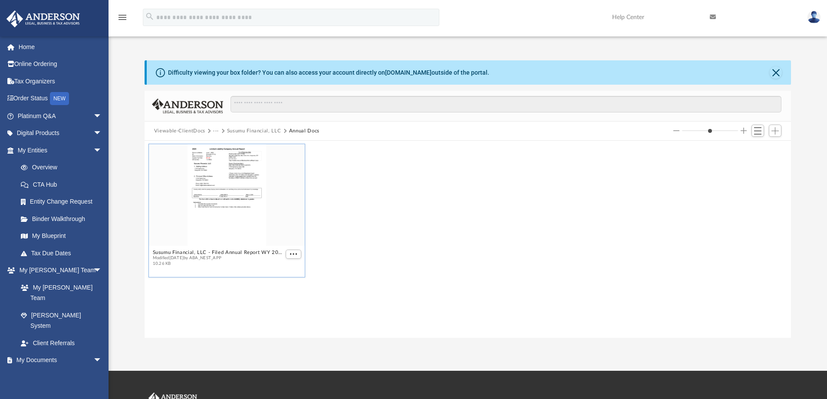
click at [200, 130] on button "Viewable-ClientDocs" at bounding box center [179, 131] width 51 height 8
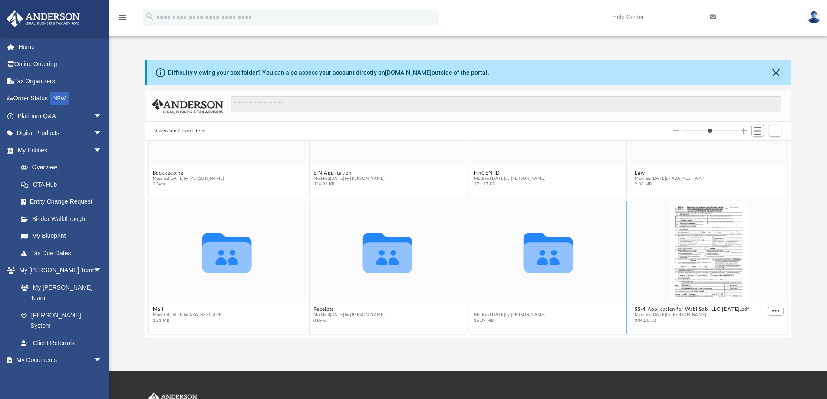
scroll to position [76, 0]
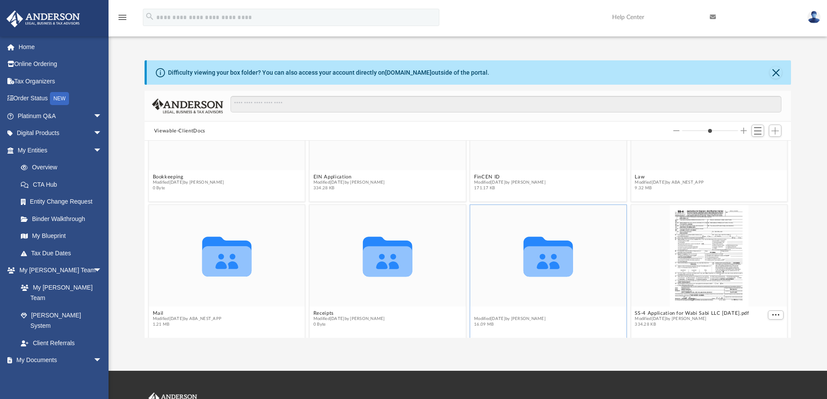
click at [478, 309] on figcaption "Tax Modified Wed Jul 23 2025 by Alex Price 16.09 MB" at bounding box center [548, 318] width 156 height 23
click at [474, 310] on button "Tax" at bounding box center [510, 313] width 72 height 6
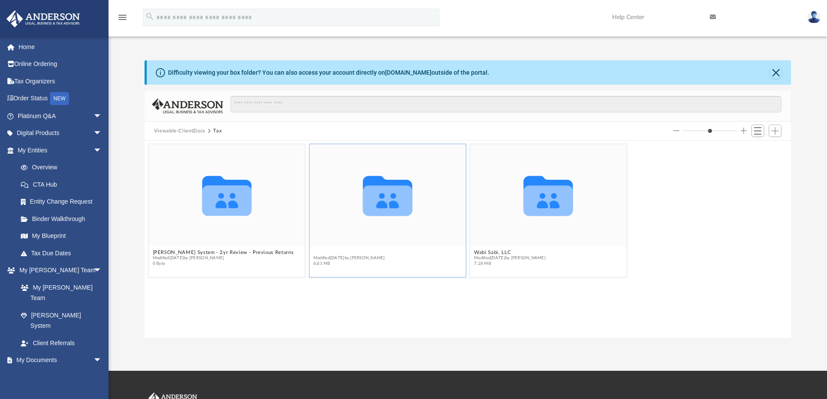
click at [343, 251] on button "Ginkoo Capital, LLC" at bounding box center [349, 253] width 72 height 6
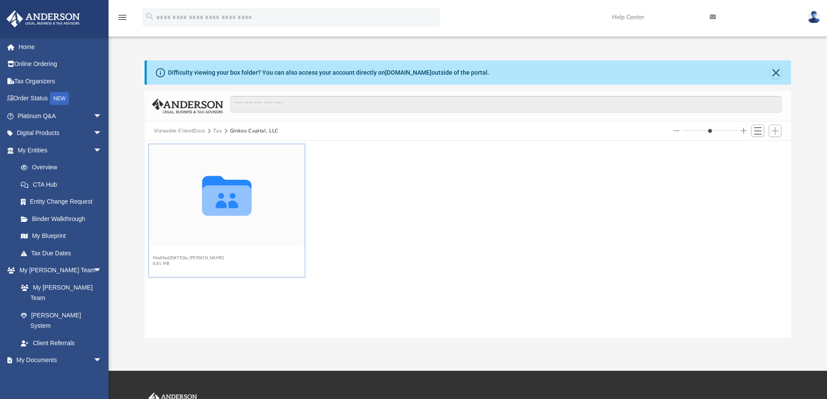
click at [163, 253] on button "2024" at bounding box center [188, 253] width 72 height 6
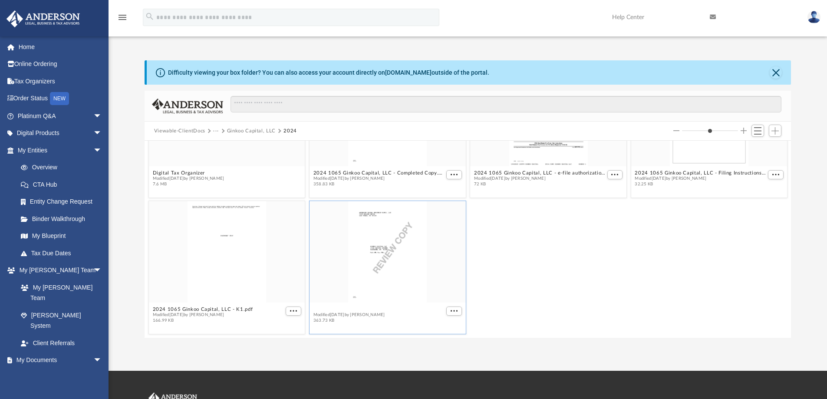
scroll to position [76, 0]
click at [358, 309] on figcaption "2024 1065 Ginkoo Capital, LLC - Review Copy.pdf Modified Wed Jun 25 2025 by Ale…" at bounding box center [388, 318] width 156 height 23
click at [335, 313] on button "2024 1065 Ginkoo Capital, LLC - Review Copy.pdf" at bounding box center [375, 313] width 125 height 6
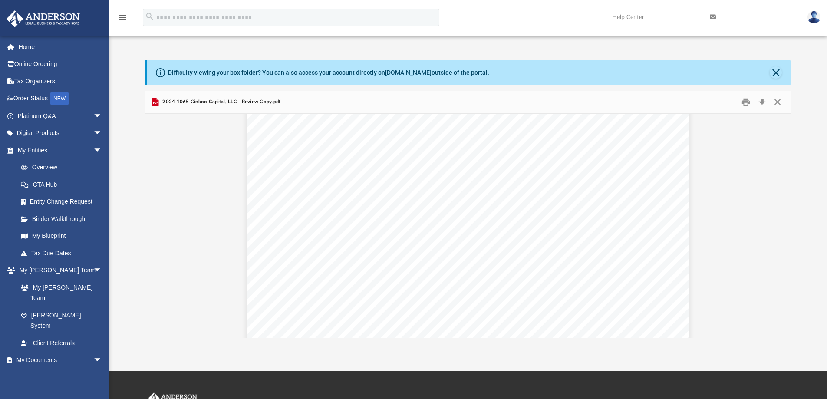
scroll to position [14612, 0]
click at [778, 101] on button "Close" at bounding box center [778, 102] width 16 height 13
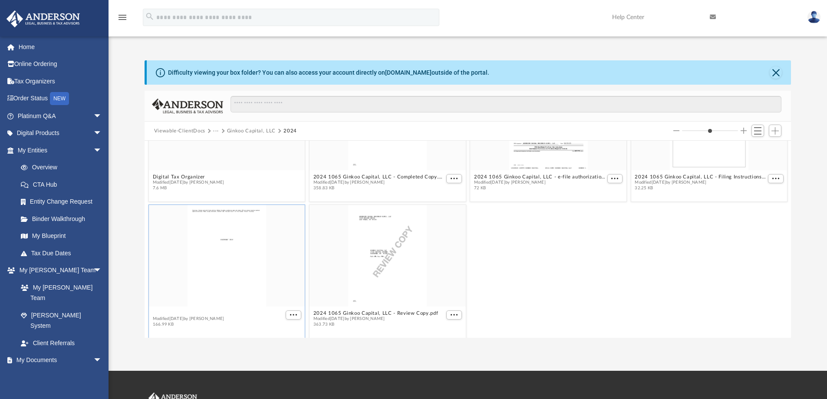
click at [168, 312] on button "2024 1065 Ginkoo Capital, LLC - K1.pdf" at bounding box center [202, 313] width 100 height 6
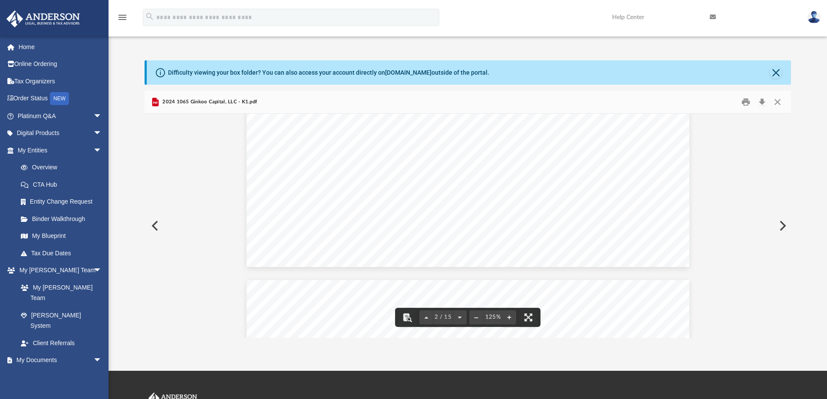
scroll to position [1042, 0]
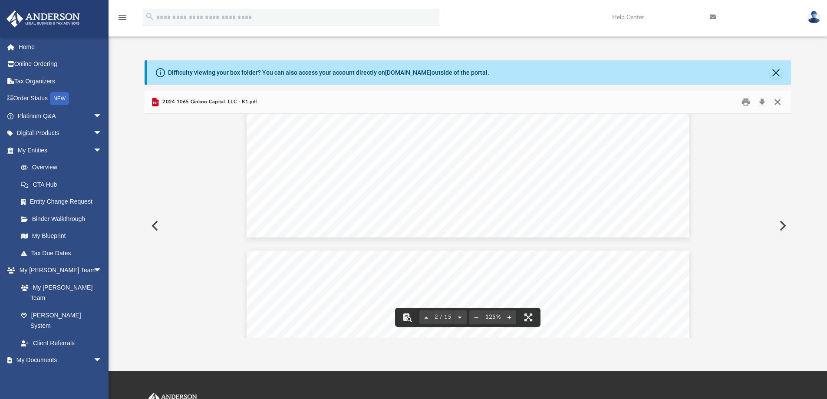
click at [778, 101] on button "Close" at bounding box center [778, 102] width 16 height 13
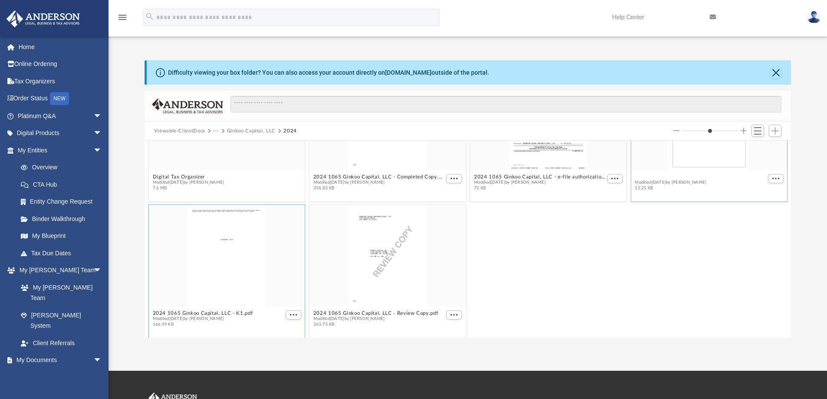
scroll to position [0, 0]
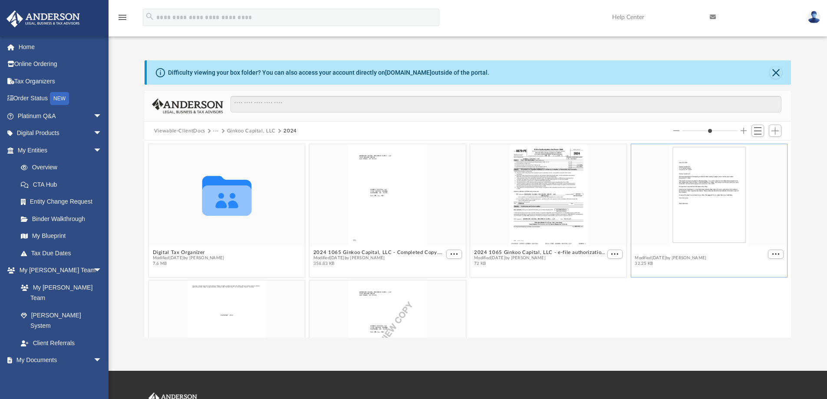
click at [650, 177] on figure "2024 1065 Ginkoo Capital, LLC - Filing Instructions.pdf Modified Wed Jun 25 202…" at bounding box center [709, 206] width 156 height 125
click at [646, 250] on button "2024 1065 Ginkoo Capital, LLC - Filing Instructions.pdf" at bounding box center [700, 253] width 131 height 6
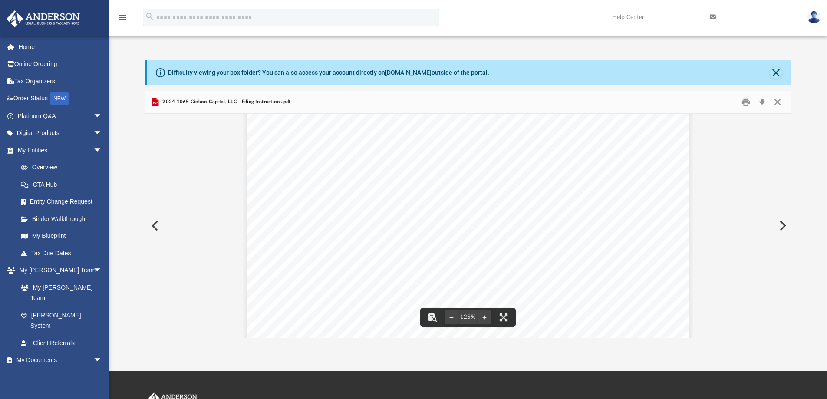
scroll to position [143, 0]
click at [777, 99] on button "Close" at bounding box center [778, 102] width 16 height 13
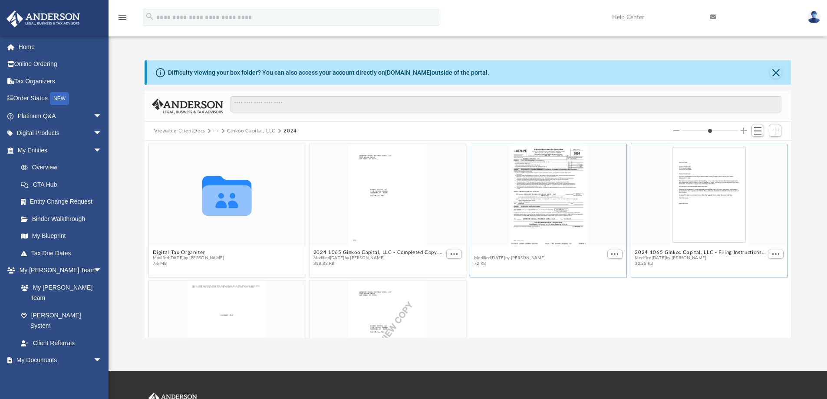
click at [499, 252] on button "2024 1065 Ginkoo Capital, LLC - e-file authorization - please sign.pdf" at bounding box center [539, 253] width 131 height 6
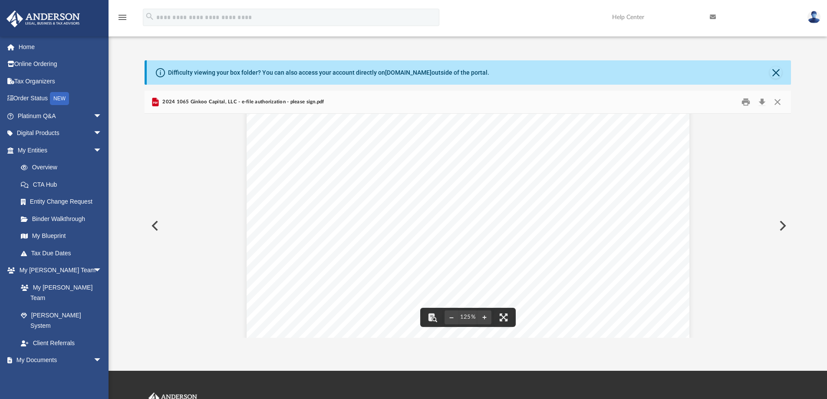
scroll to position [15, 0]
click at [779, 100] on button "Close" at bounding box center [778, 102] width 16 height 13
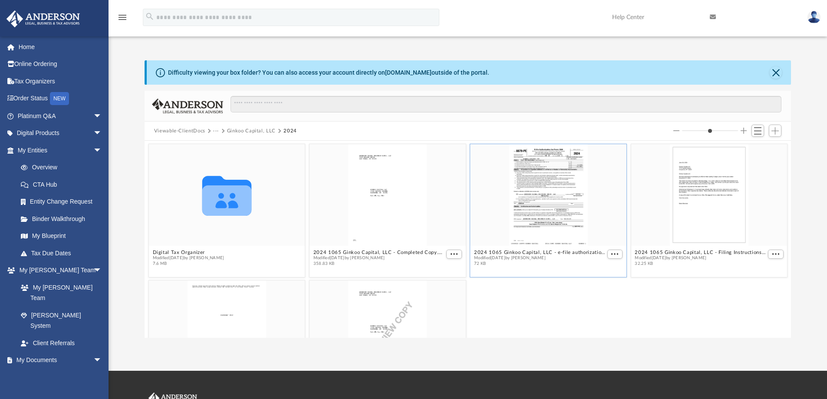
click at [182, 131] on button "Viewable-ClientDocs" at bounding box center [179, 131] width 51 height 8
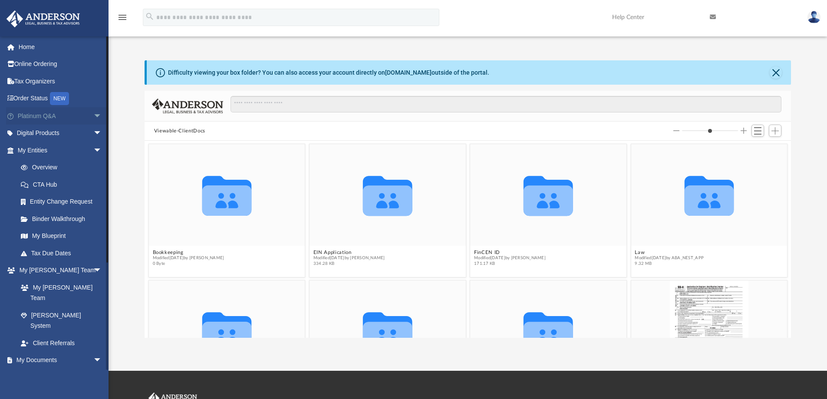
click at [41, 115] on link "Platinum Q&A arrow_drop_down" at bounding box center [60, 115] width 109 height 17
click at [93, 116] on span "arrow_drop_down" at bounding box center [101, 116] width 17 height 18
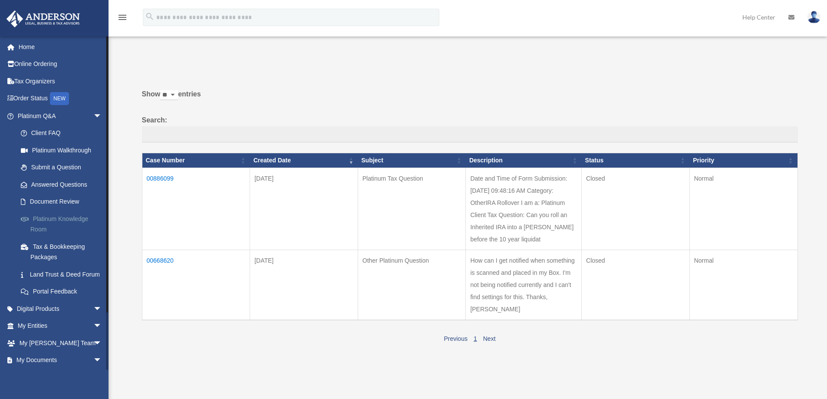
click at [50, 216] on link "Platinum Knowledge Room" at bounding box center [63, 224] width 103 height 28
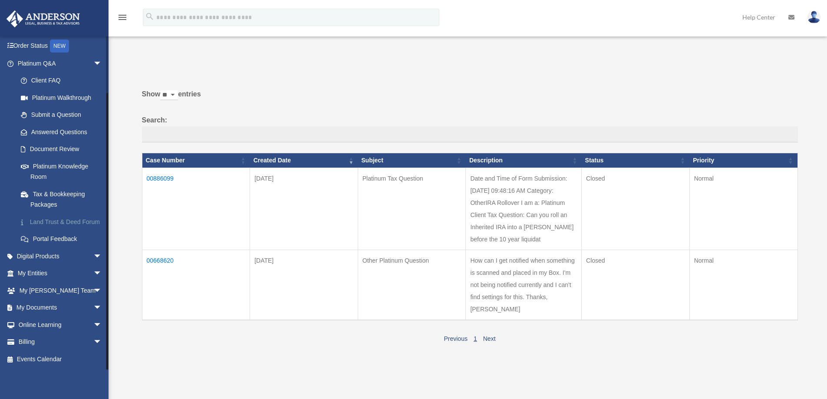
scroll to position [63, 0]
click at [93, 341] on span "arrow_drop_down" at bounding box center [101, 342] width 17 height 18
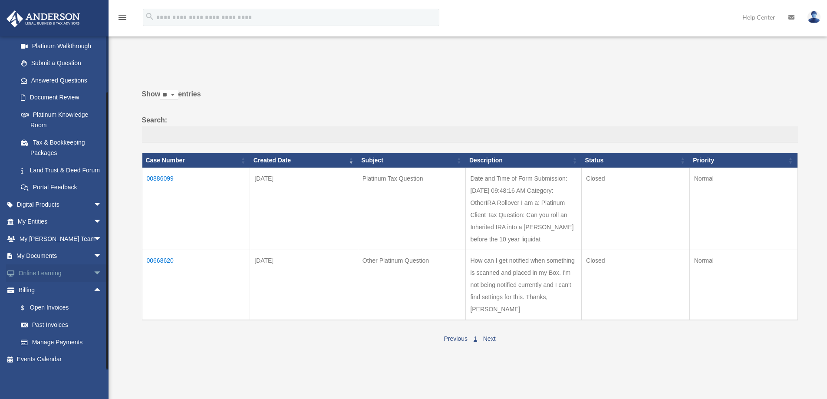
scroll to position [115, 0]
click at [94, 289] on span "arrow_drop_up" at bounding box center [101, 291] width 17 height 18
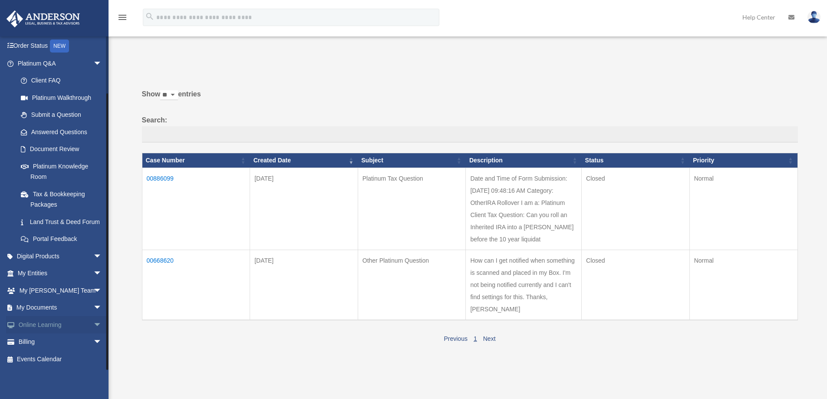
click at [93, 324] on span "arrow_drop_down" at bounding box center [101, 325] width 17 height 18
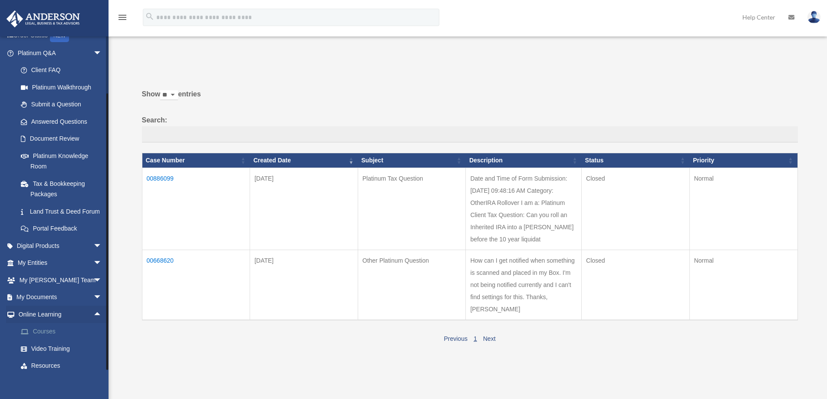
click at [41, 340] on link "Courses" at bounding box center [63, 331] width 103 height 17
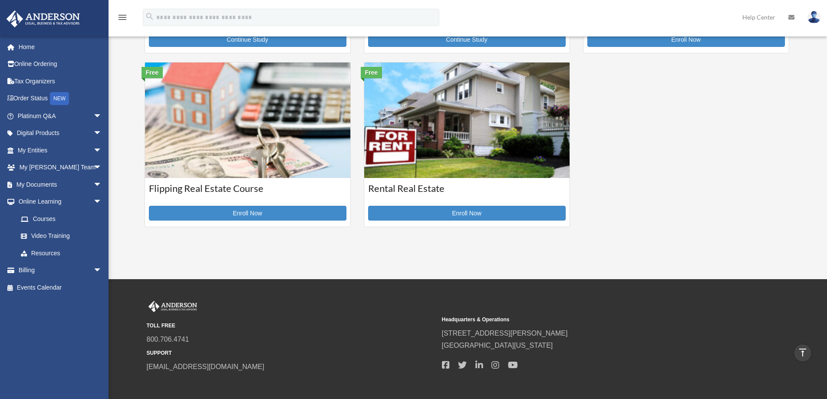
scroll to position [347, 0]
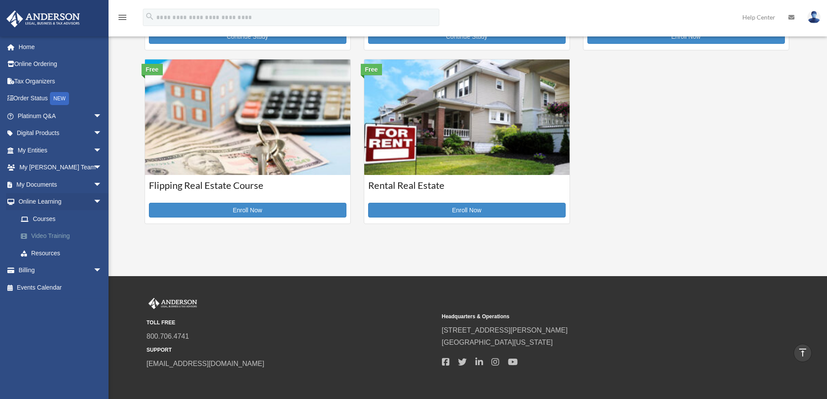
click at [48, 236] on link "Video Training" at bounding box center [63, 236] width 103 height 17
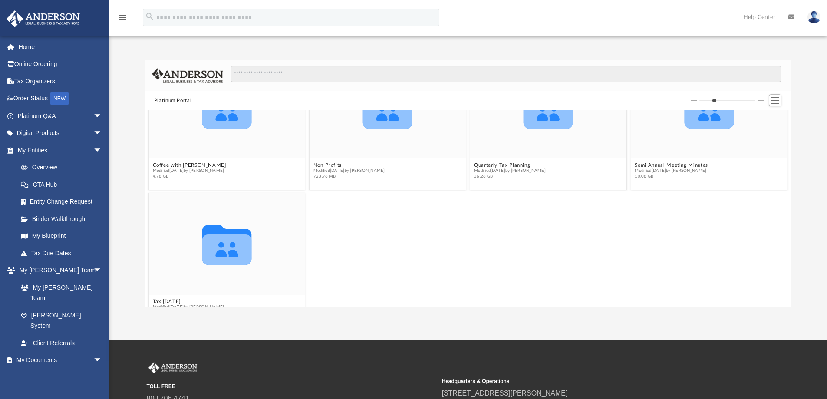
scroll to position [22, 0]
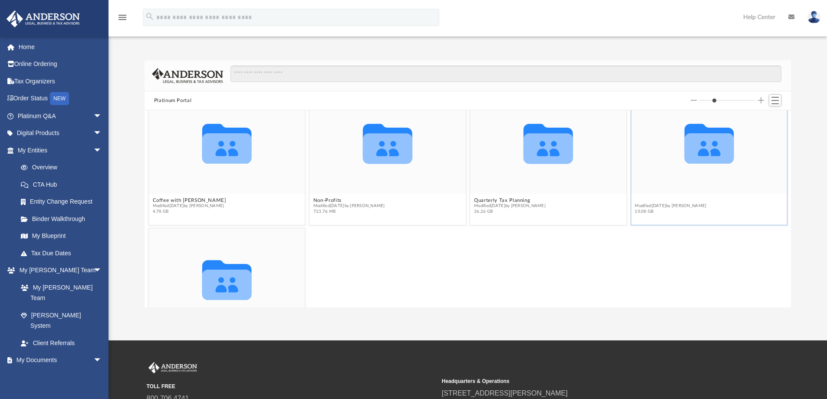
click at [653, 199] on button "Semi Annual Meeting Minutes" at bounding box center [671, 201] width 73 height 6
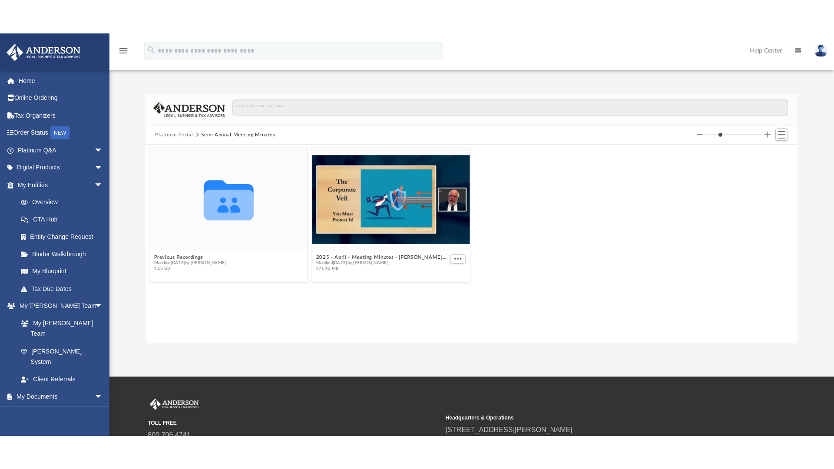
scroll to position [0, 0]
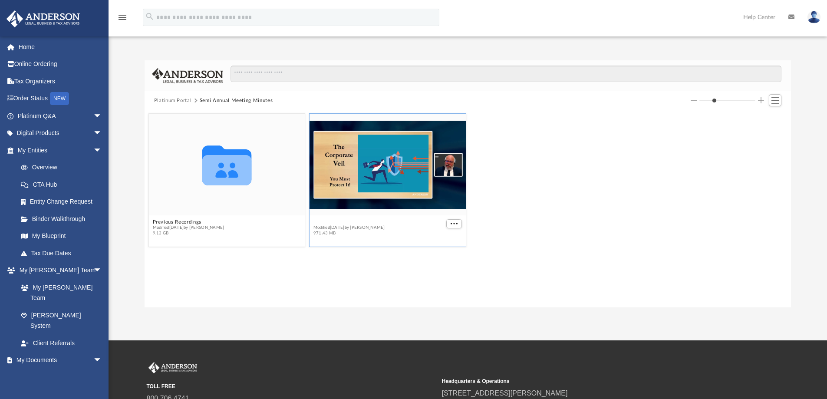
click at [355, 221] on button "2025 - April - Meeting Minutes - [PERSON_NAME].mp4" at bounding box center [378, 222] width 131 height 6
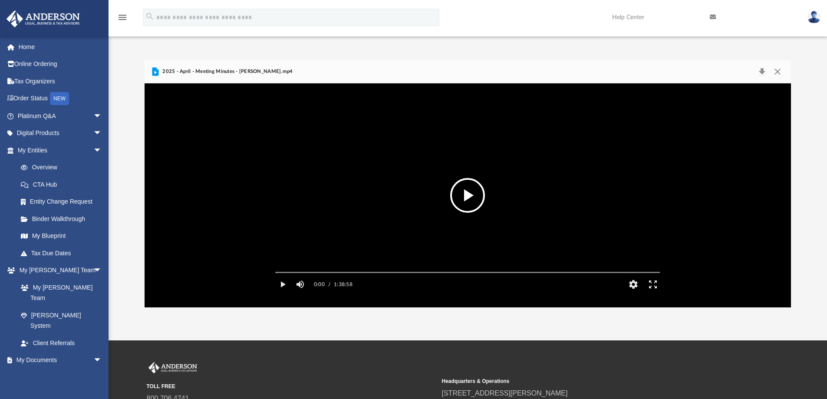
click at [465, 197] on button "File preview" at bounding box center [467, 195] width 35 height 35
click at [282, 293] on button "Pause" at bounding box center [283, 284] width 20 height 17
click at [282, 293] on button "Play" at bounding box center [283, 284] width 20 height 17
click at [654, 293] on button "Enter fullscreen" at bounding box center [653, 284] width 20 height 17
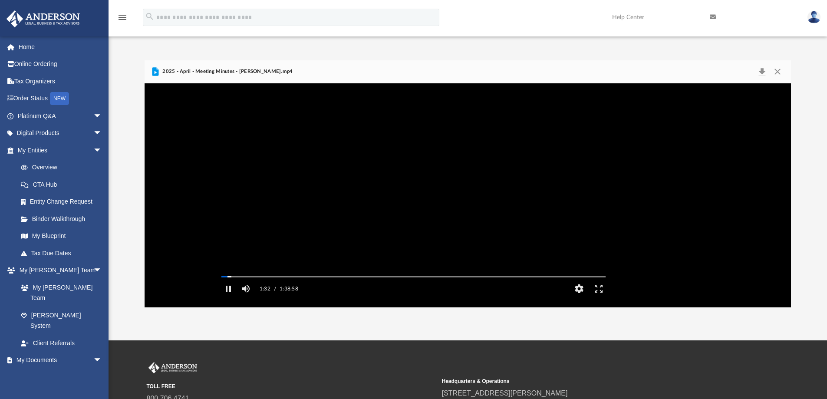
scroll to position [191, 646]
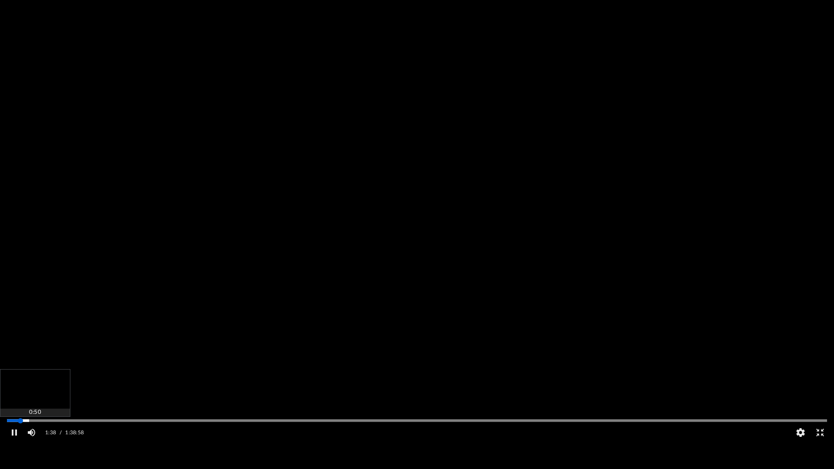
click at [14, 399] on div "Media Slider" at bounding box center [417, 420] width 820 height 1
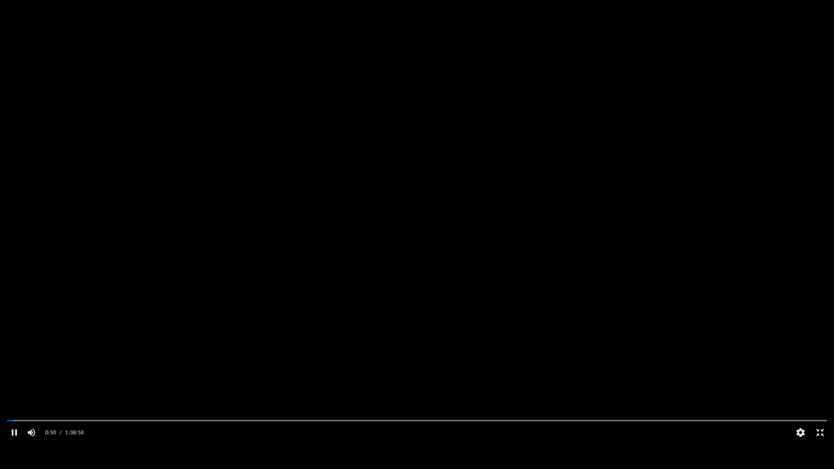
click at [145, 394] on video "File preview" at bounding box center [417, 234] width 834 height 417
click at [72, 399] on video "File preview" at bounding box center [417, 234] width 834 height 417
click at [818, 399] on button "Exit fullscreen" at bounding box center [820, 432] width 20 height 17
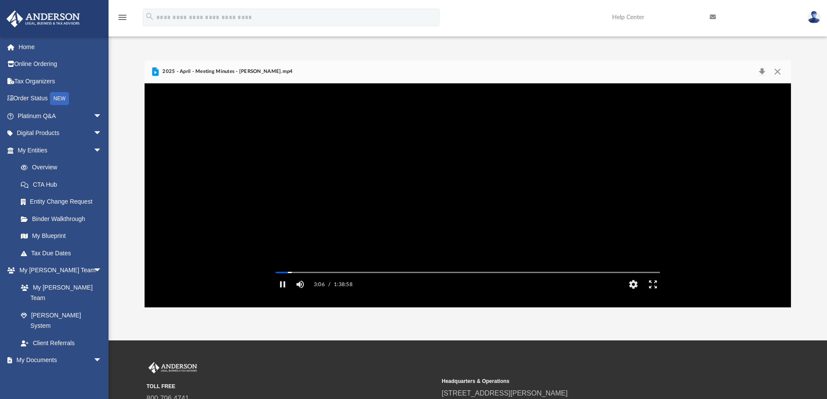
click at [412, 225] on video "File preview" at bounding box center [468, 195] width 398 height 199
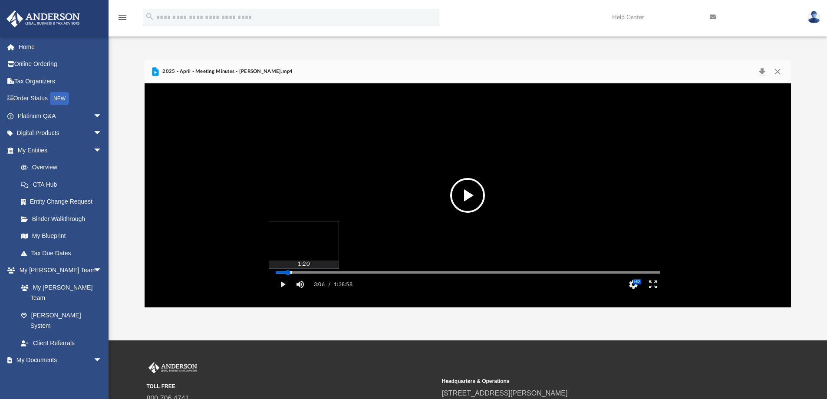
click at [281, 273] on div "Media Slider" at bounding box center [468, 272] width 384 height 1
click at [280, 293] on button "Play" at bounding box center [283, 284] width 20 height 17
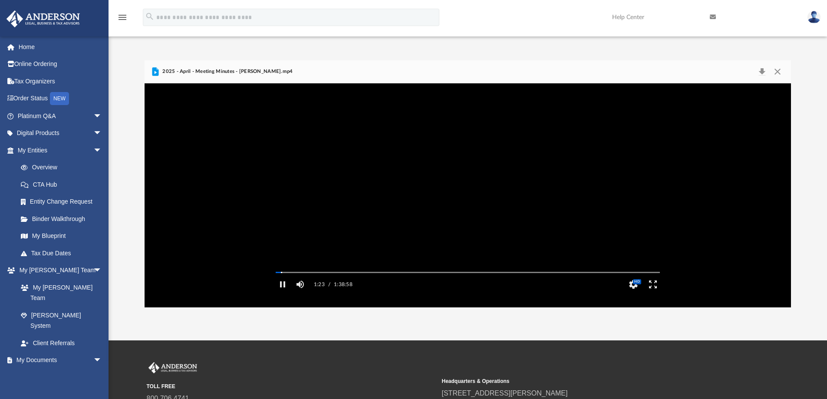
drag, startPoint x: 656, startPoint y: 297, endPoint x: 656, endPoint y: 350, distance: 52.5
click at [656, 293] on button "Enter fullscreen" at bounding box center [653, 284] width 20 height 17
click at [650, 293] on button "Enter fullscreen" at bounding box center [653, 284] width 20 height 17
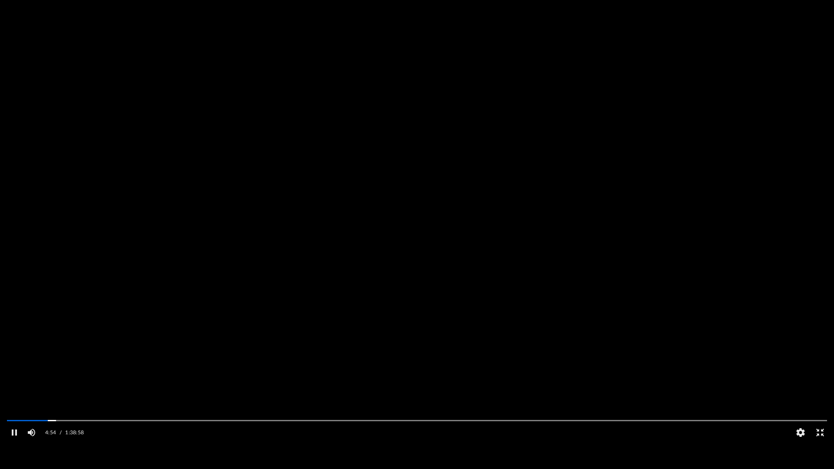
click at [821, 399] on button "Exit fullscreen" at bounding box center [820, 432] width 20 height 17
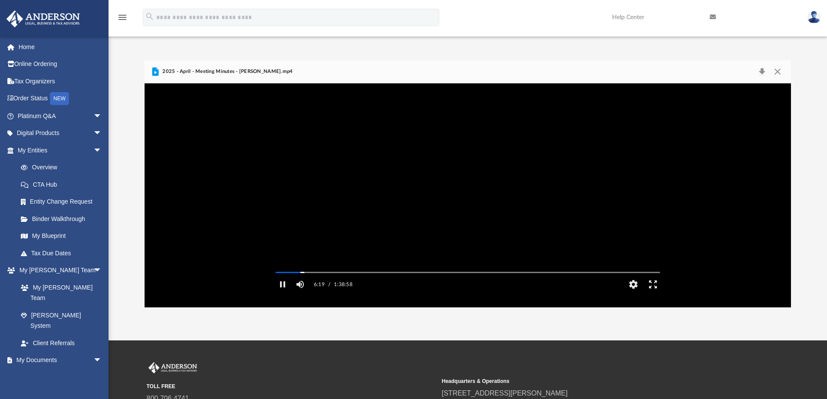
click at [653, 293] on button "Enter fullscreen" at bounding box center [653, 284] width 20 height 17
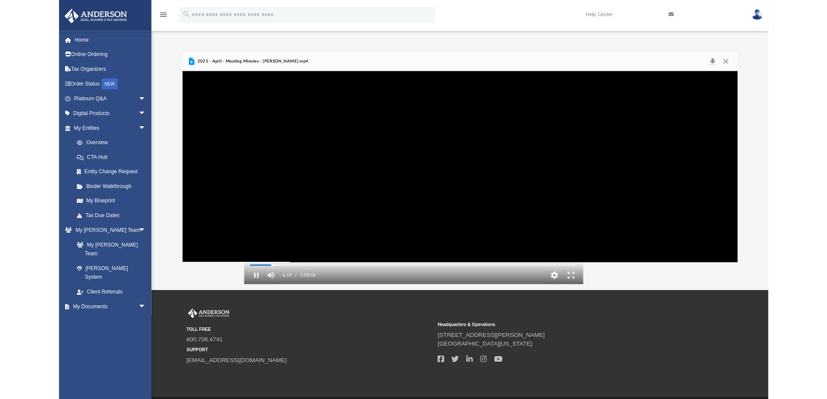
scroll to position [191, 646]
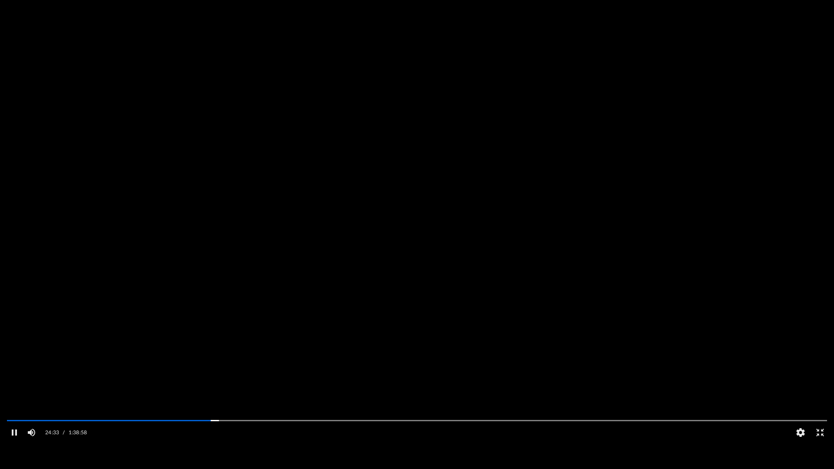
click at [731, 378] on video "File preview" at bounding box center [417, 234] width 834 height 417
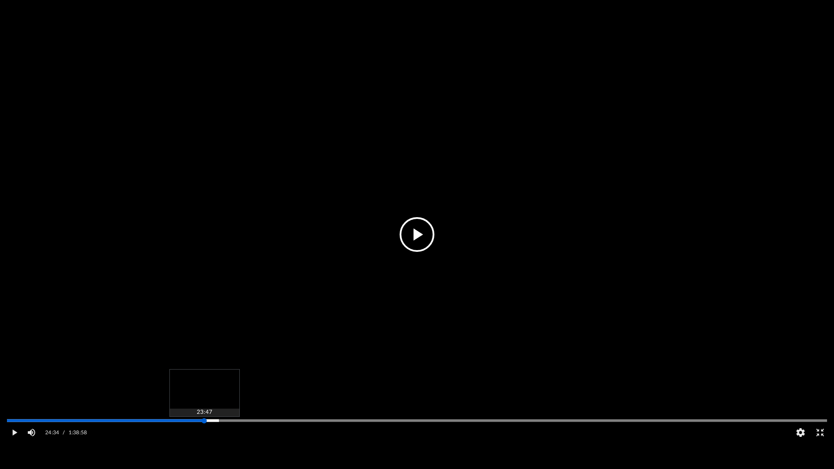
click at [204, 399] on div "Media Slider" at bounding box center [417, 420] width 820 height 1
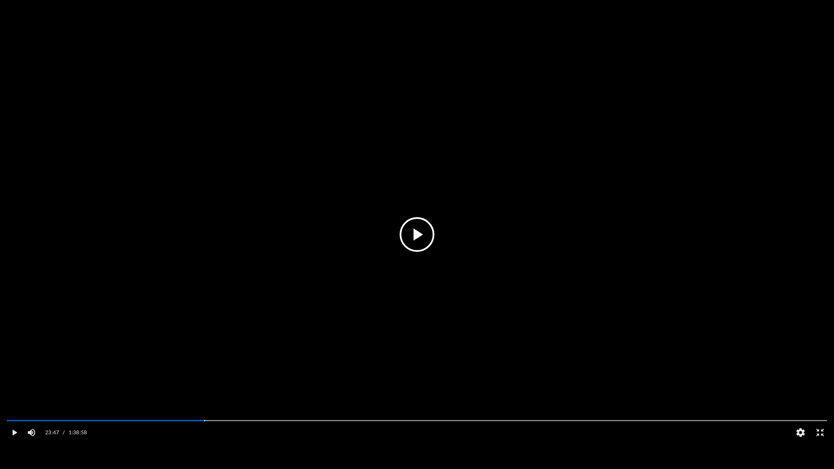
click at [620, 335] on video "File preview" at bounding box center [417, 234] width 834 height 417
click at [422, 334] on video "File preview" at bounding box center [417, 234] width 834 height 417
click at [13, 399] on button "Play" at bounding box center [14, 432] width 20 height 17
click at [13, 399] on button "Pause" at bounding box center [14, 432] width 20 height 17
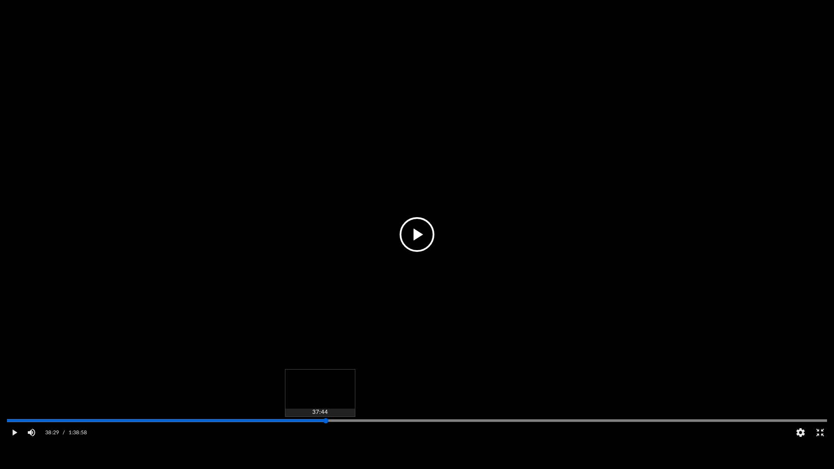
click at [320, 399] on div "Media Slider" at bounding box center [417, 420] width 820 height 1
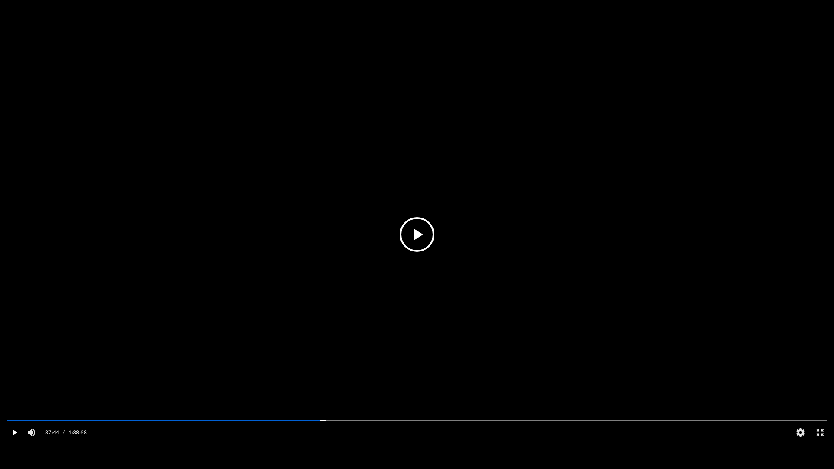
click at [17, 399] on button "Play" at bounding box center [14, 432] width 20 height 17
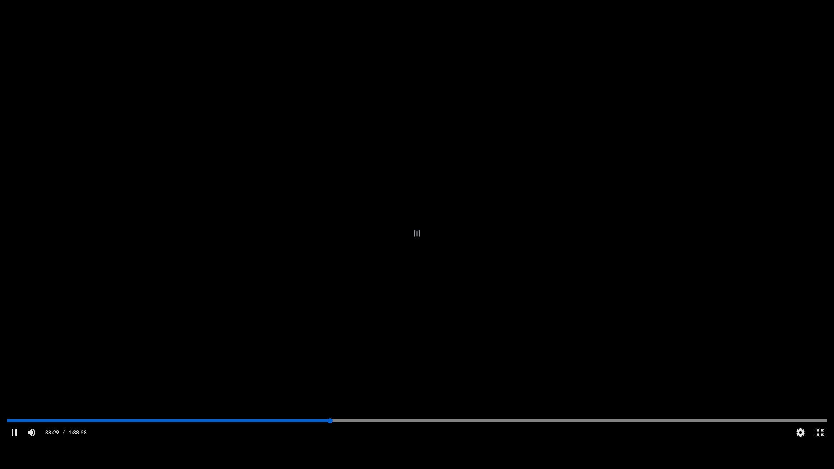
click at [330, 399] on div "Autoplay Disabled Speed Normal Quality Auto Subtitles/CC Off Audio Autoplay Dis…" at bounding box center [417, 234] width 834 height 469
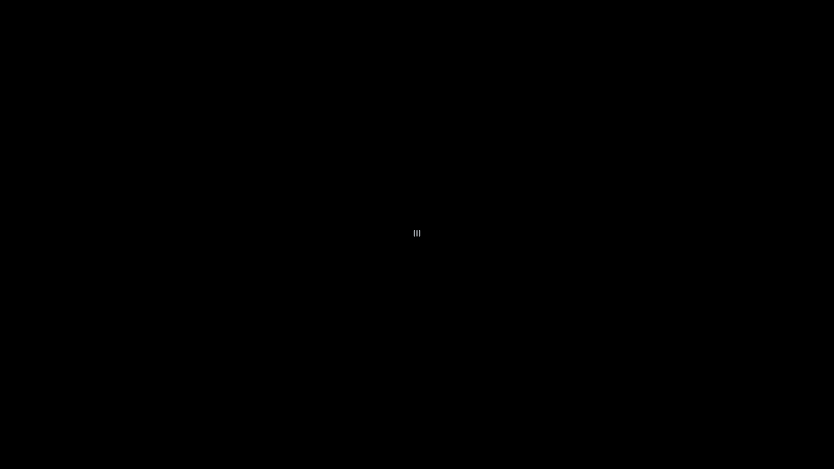
click at [323, 399] on div "File preview" at bounding box center [417, 234] width 834 height 469
click at [653, 371] on div "File preview" at bounding box center [417, 234] width 834 height 469
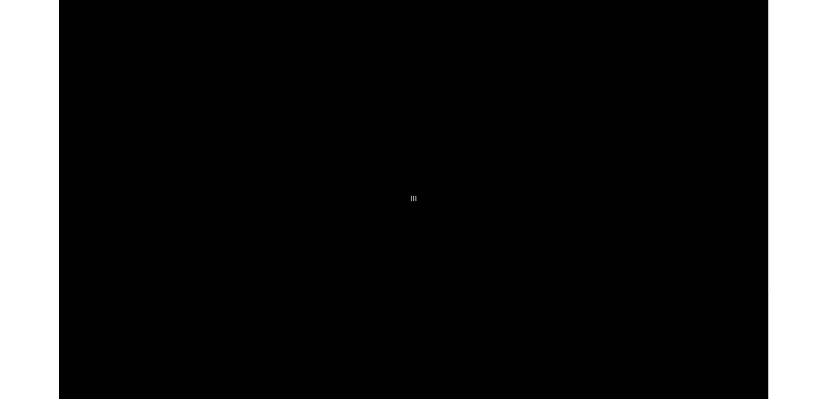
scroll to position [191, 640]
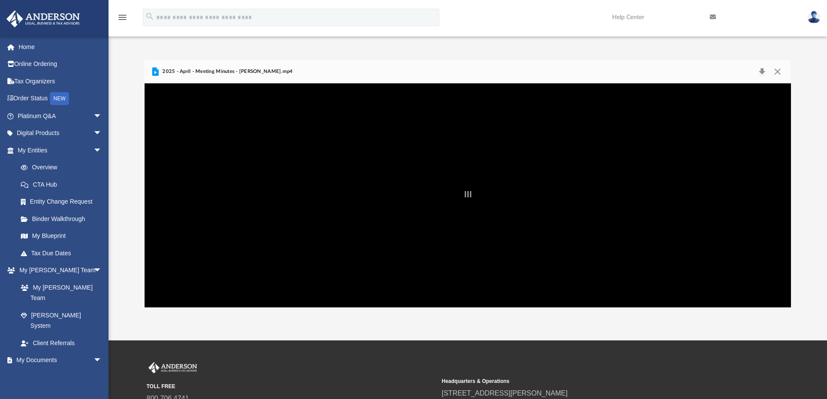
click at [453, 210] on div "File preview" at bounding box center [468, 195] width 647 height 224
click at [777, 69] on button "Close" at bounding box center [778, 72] width 16 height 12
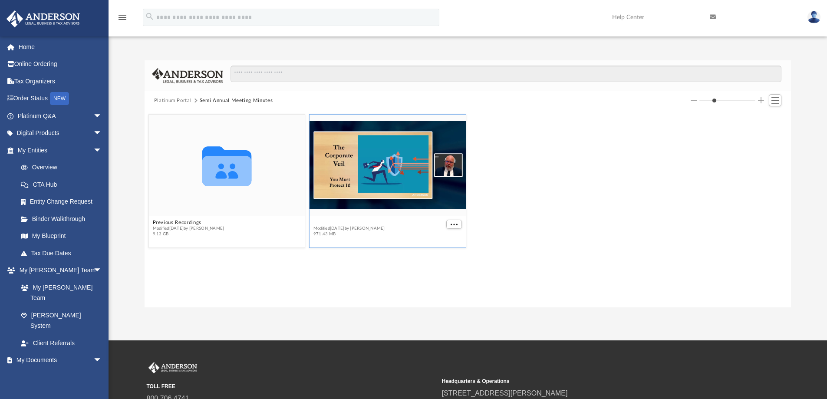
click at [331, 221] on button "2025 - April - Meeting Minutes - [PERSON_NAME].mp4" at bounding box center [378, 223] width 131 height 6
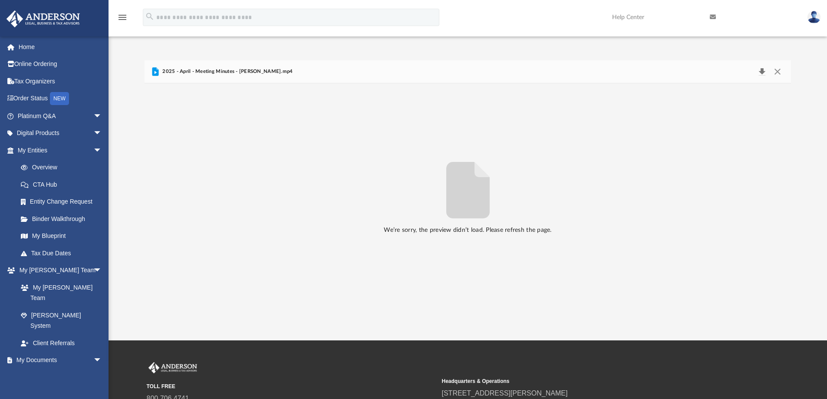
click at [762, 72] on button "Download" at bounding box center [762, 72] width 16 height 12
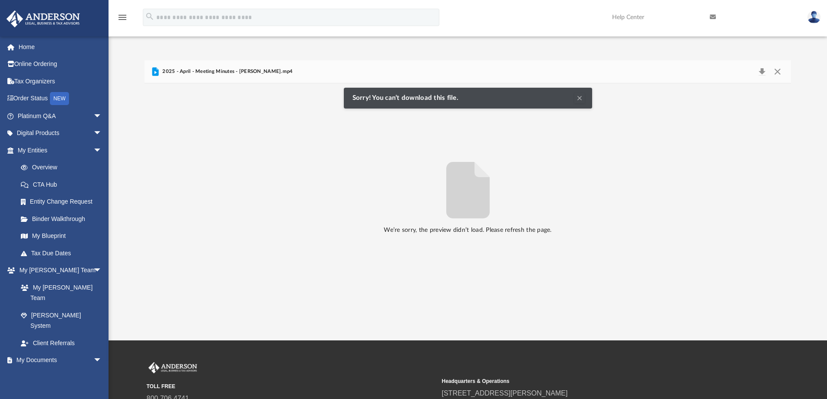
click at [579, 99] on button "Clear Notification" at bounding box center [579, 98] width 10 height 10
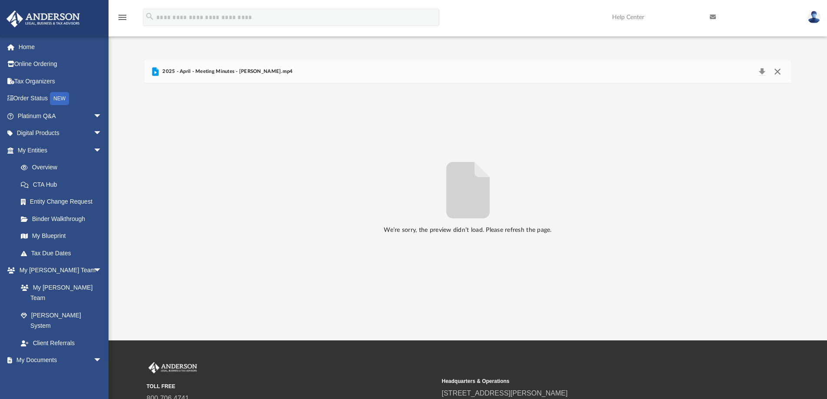
click at [775, 73] on button "Close" at bounding box center [778, 72] width 16 height 12
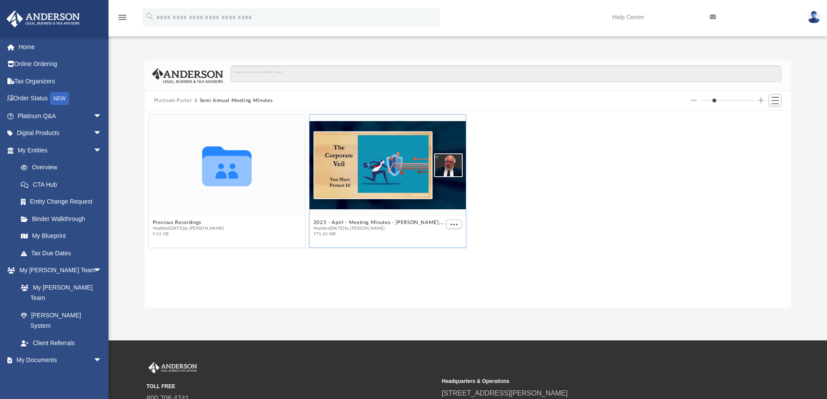
click at [181, 99] on button "Platinum Portal" at bounding box center [173, 101] width 38 height 8
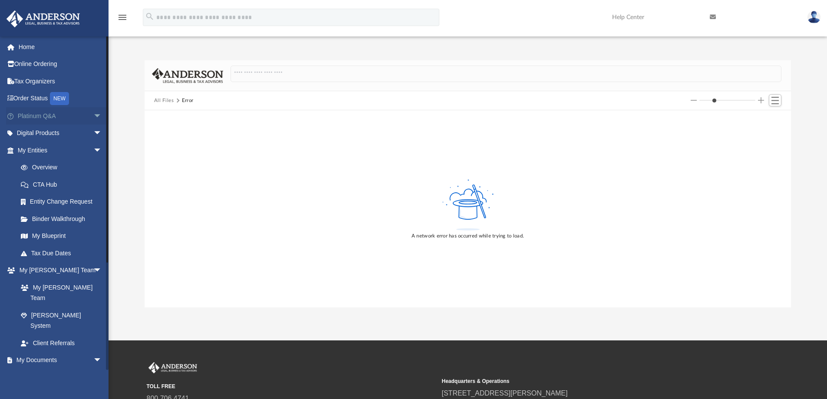
click at [40, 115] on link "Platinum Q&A arrow_drop_down" at bounding box center [60, 115] width 109 height 17
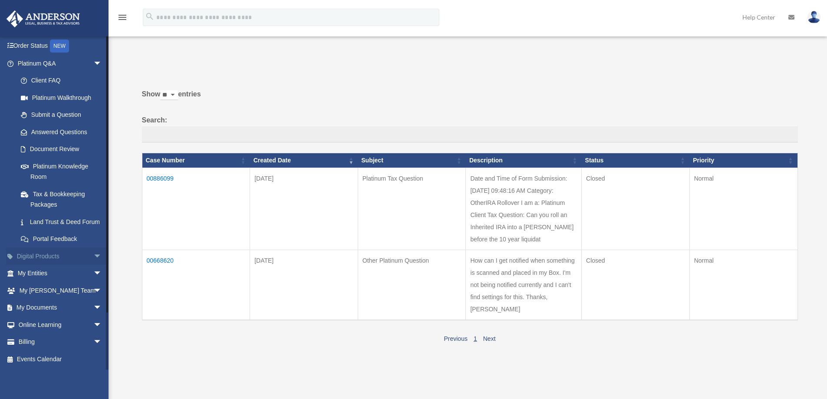
scroll to position [63, 0]
click at [93, 326] on span "arrow_drop_down" at bounding box center [101, 325] width 17 height 18
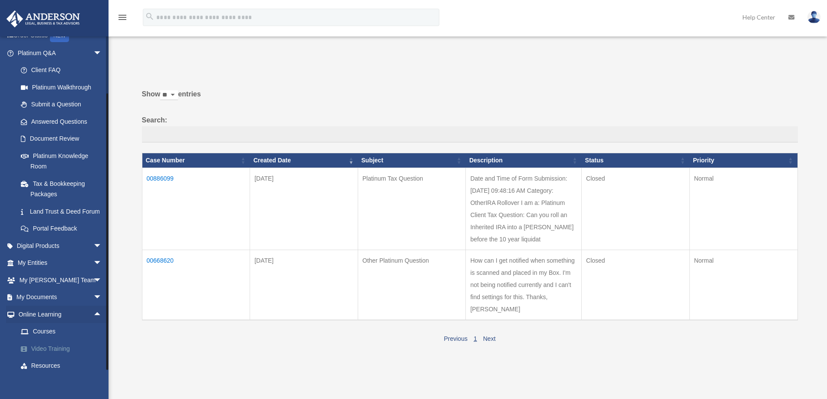
click at [40, 357] on link "Video Training" at bounding box center [63, 348] width 103 height 17
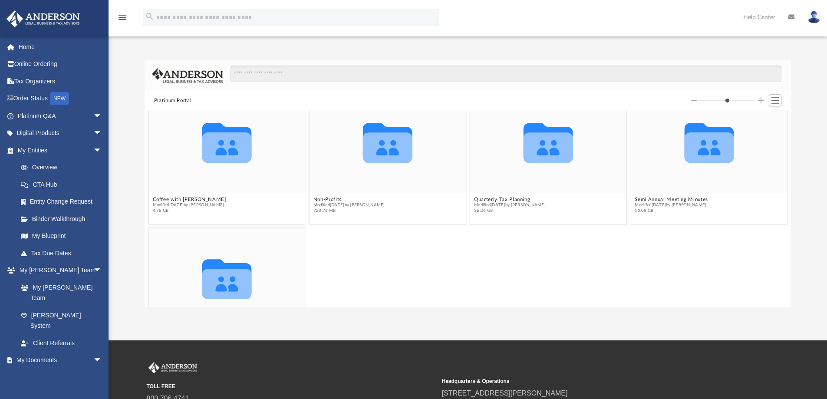
scroll to position [58, 0]
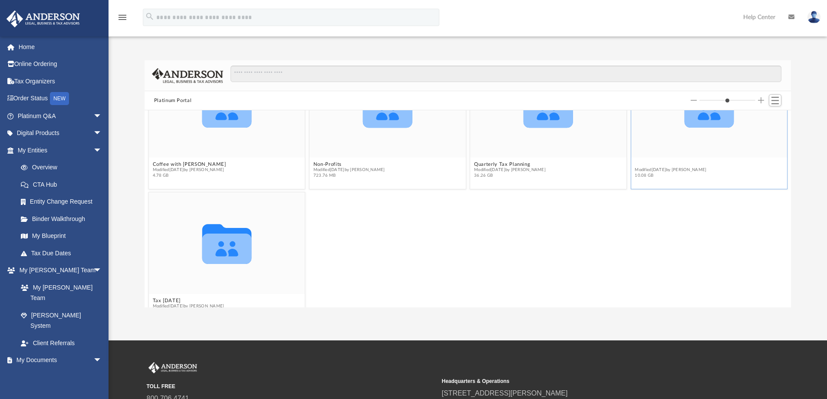
click at [666, 164] on button "Semi Annual Meeting Minutes" at bounding box center [671, 165] width 73 height 6
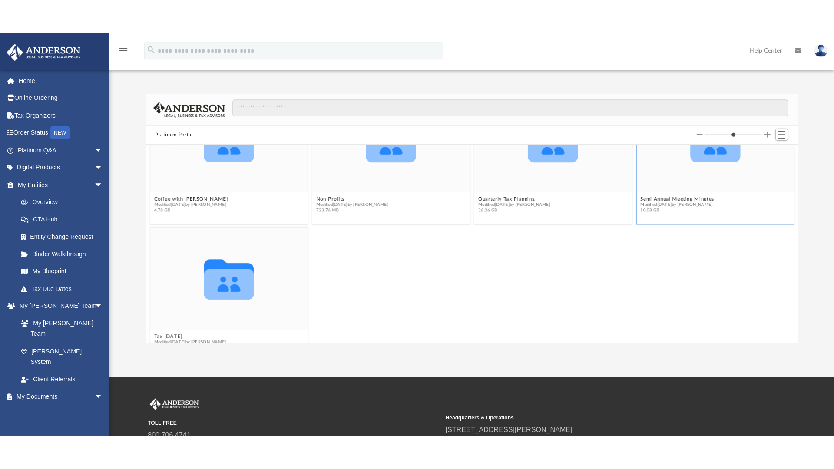
scroll to position [0, 0]
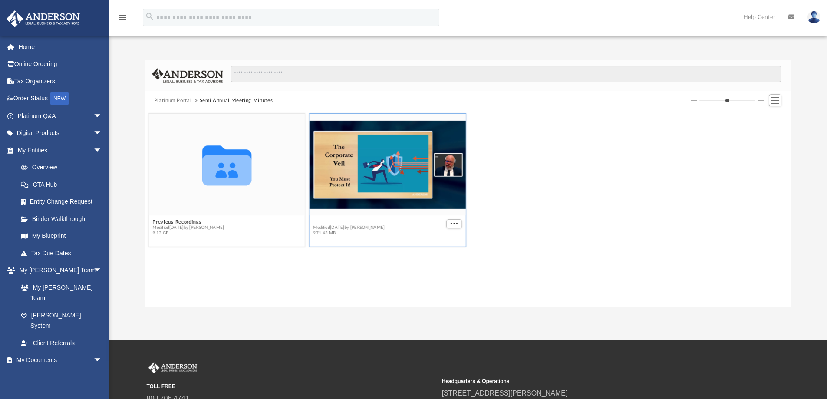
click at [346, 222] on button "2025 - April - Meeting Minutes - [PERSON_NAME].mp4" at bounding box center [378, 222] width 131 height 6
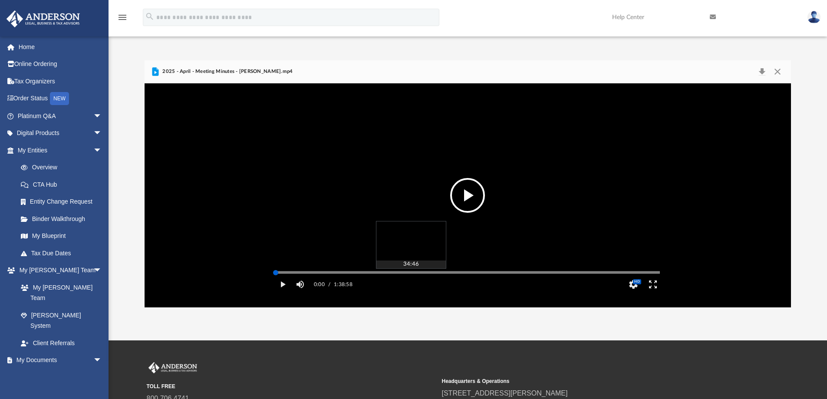
click at [411, 273] on div "Media Slider" at bounding box center [468, 272] width 384 height 1
click at [466, 200] on button "File preview" at bounding box center [467, 195] width 35 height 35
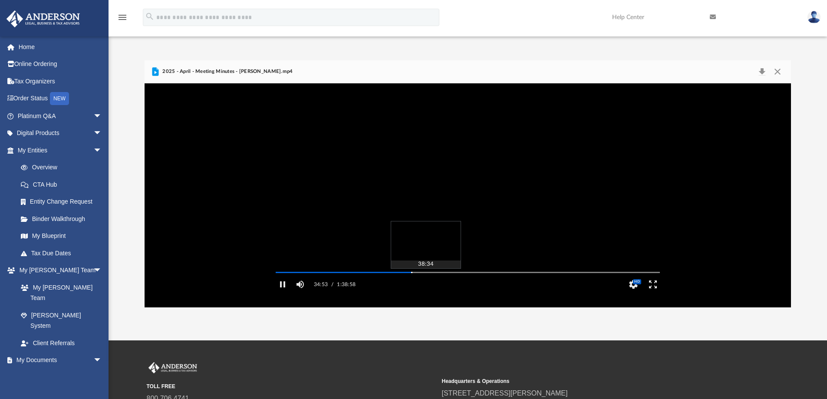
click at [425, 285] on div "Autoplay Disabled Speed Normal Quality Auto Subtitles/CC Off Audio Autoplay Dis…" at bounding box center [468, 195] width 647 height 224
click at [654, 293] on button "Enter fullscreen" at bounding box center [653, 284] width 20 height 17
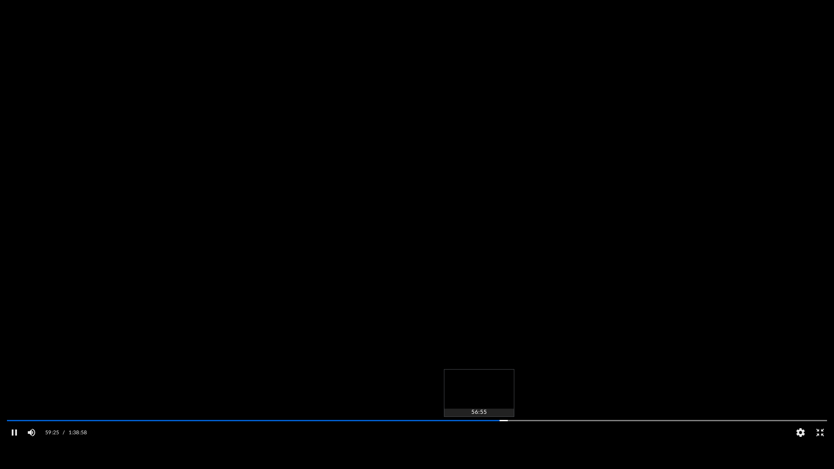
click at [478, 399] on div "Media Slider" at bounding box center [417, 420] width 820 height 1
click at [188, 228] on video "File preview" at bounding box center [417, 234] width 834 height 417
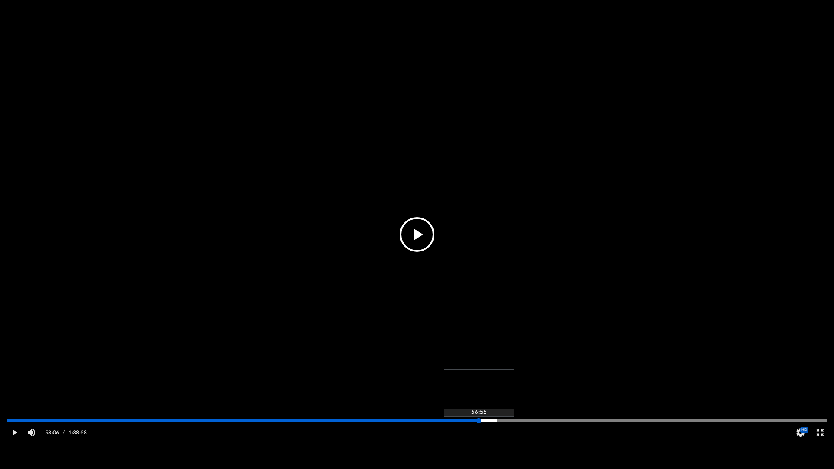
click at [478, 399] on div "Media Slider" at bounding box center [417, 420] width 820 height 1
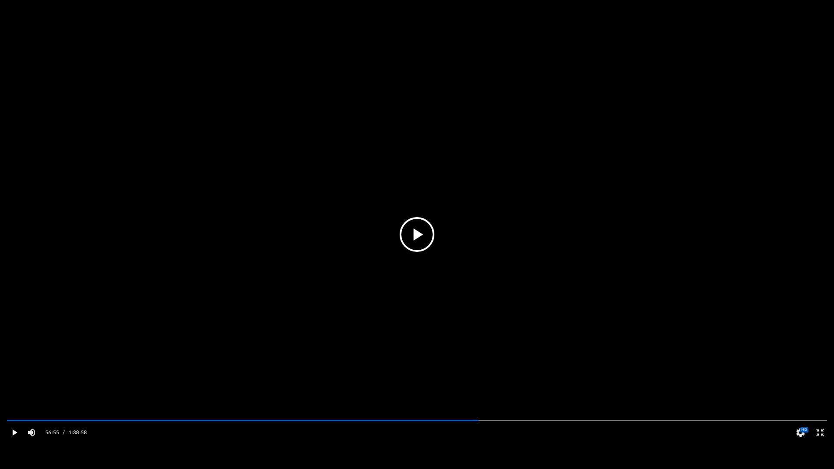
click at [12, 399] on button "Play" at bounding box center [14, 432] width 20 height 17
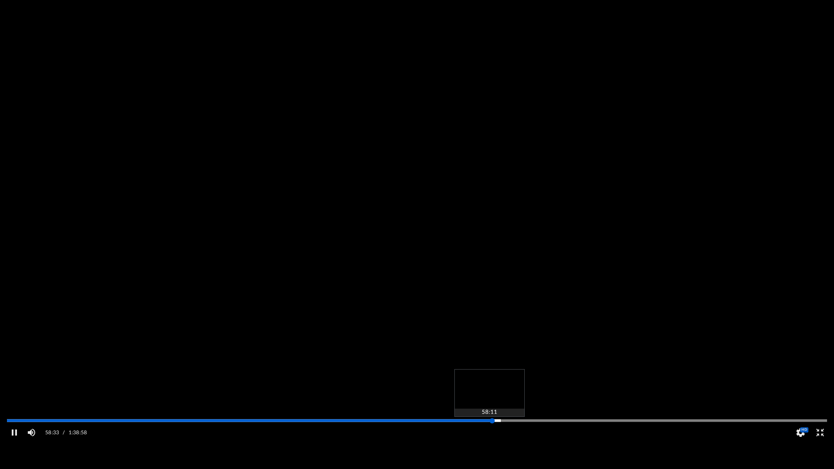
click at [489, 399] on div "Media Slider" at bounding box center [491, 420] width 5 height 5
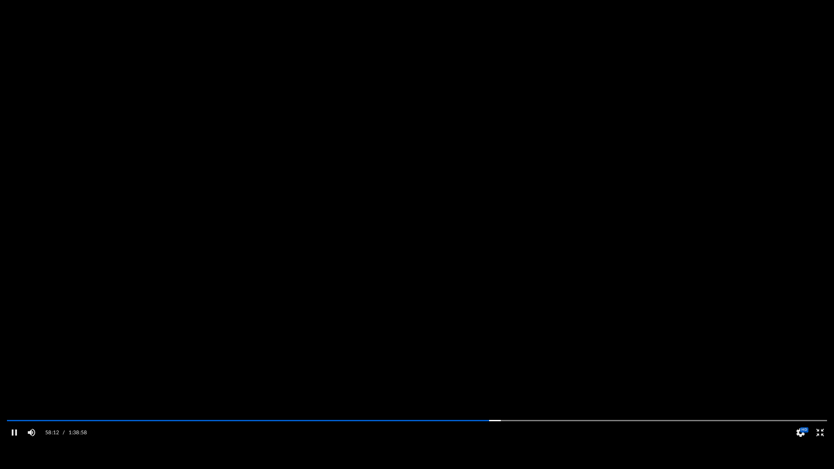
click at [360, 361] on video "File preview" at bounding box center [417, 234] width 834 height 417
click at [435, 250] on video "File preview" at bounding box center [417, 234] width 834 height 417
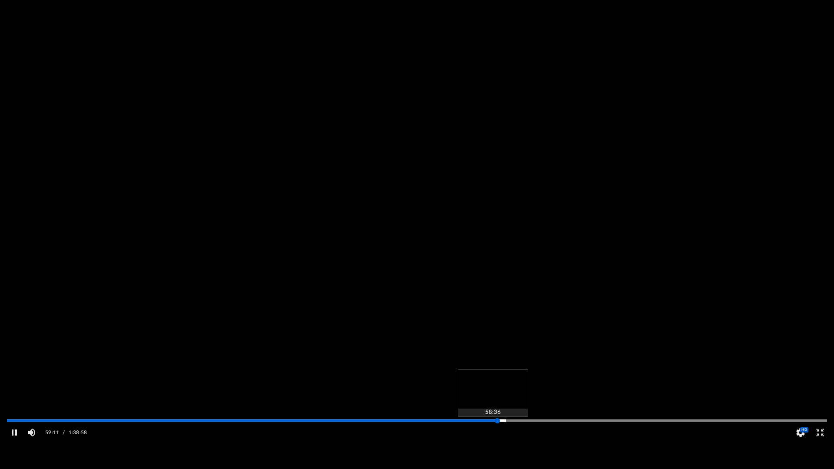
click at [492, 399] on div "Media Slider" at bounding box center [417, 420] width 820 height 1
click at [496, 399] on div "Autoplay Disabled Speed Normal Quality Auto Subtitles/CC Off Audio Autoplay Dis…" at bounding box center [417, 234] width 834 height 469
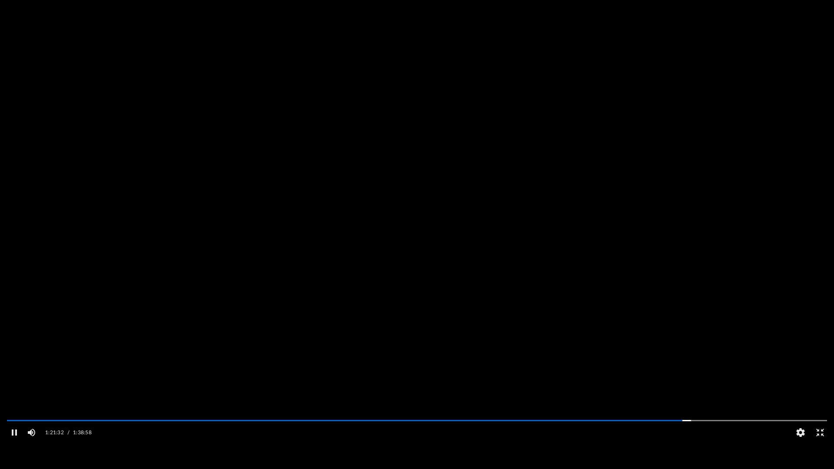
click at [494, 218] on video "File preview" at bounding box center [417, 234] width 834 height 417
click at [443, 216] on video "File preview" at bounding box center [417, 234] width 834 height 417
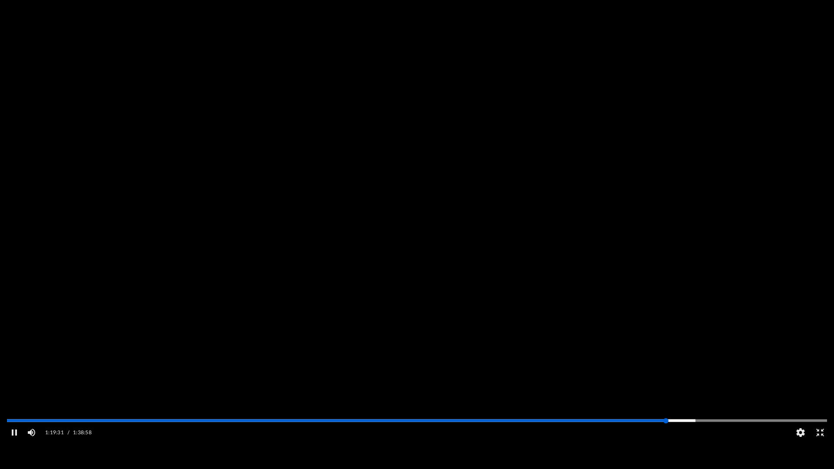
click at [666, 399] on div "Media Slider" at bounding box center [417, 420] width 820 height 1
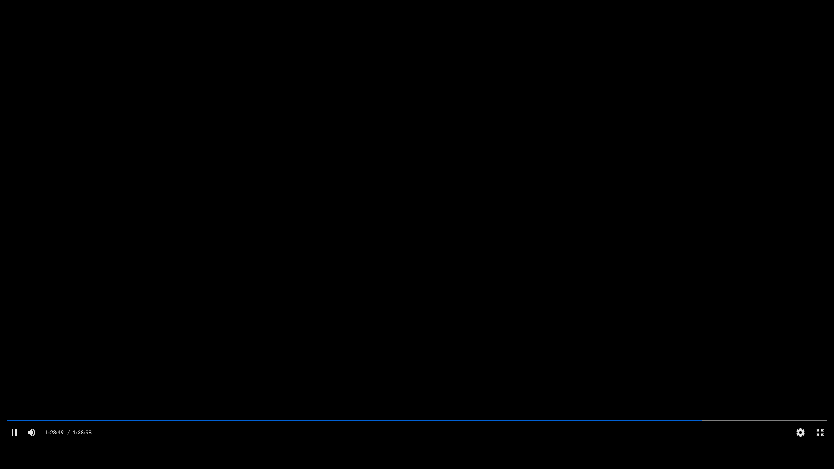
click at [670, 316] on video "File preview" at bounding box center [417, 234] width 834 height 417
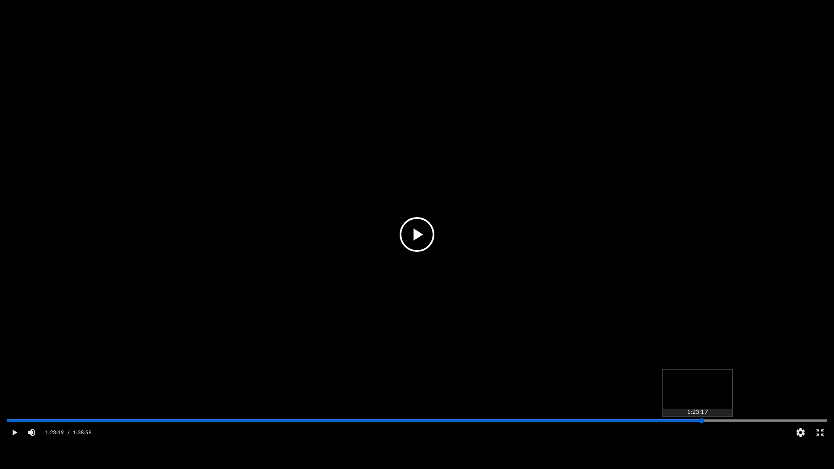
click at [697, 399] on div "Media Slider" at bounding box center [417, 420] width 820 height 1
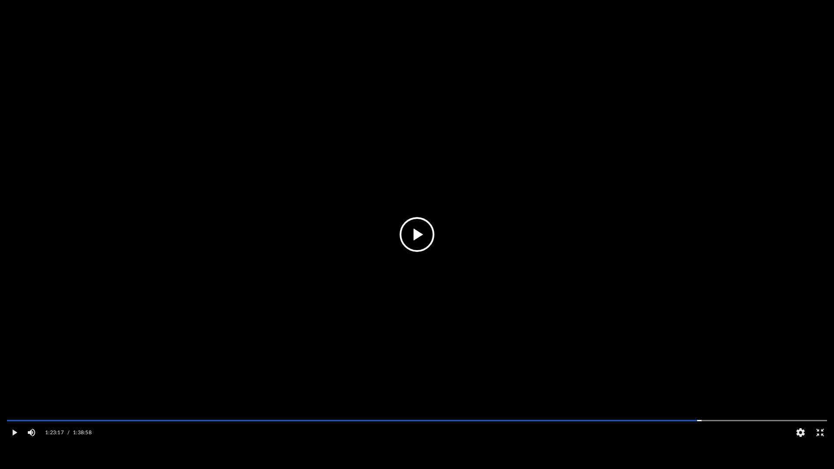
click at [719, 399] on video "File preview" at bounding box center [417, 234] width 834 height 417
click at [821, 399] on button "Exit fullscreen" at bounding box center [820, 432] width 20 height 17
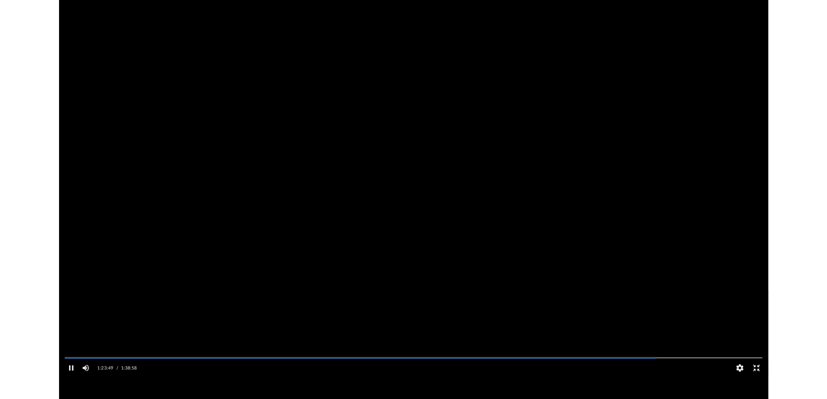
scroll to position [191, 640]
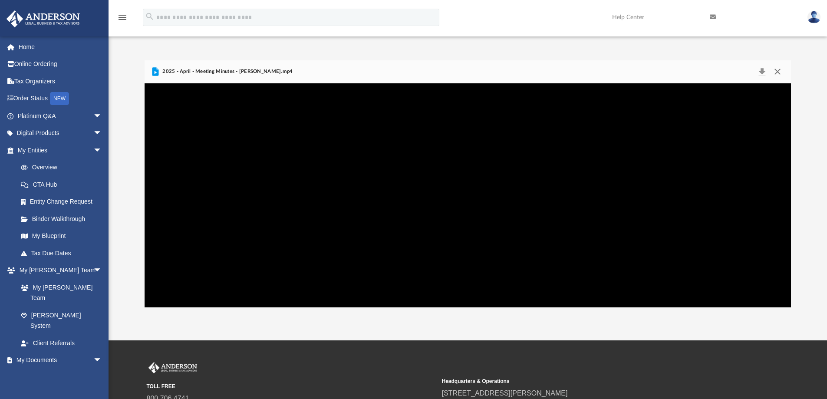
click at [780, 69] on button "Close" at bounding box center [778, 72] width 16 height 12
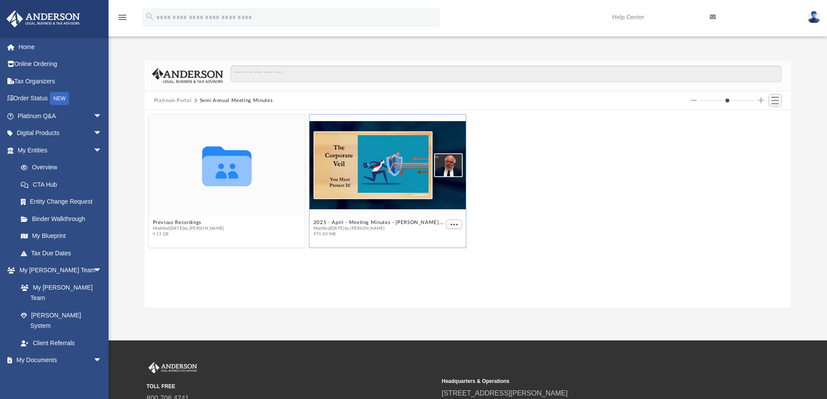
click at [212, 99] on button "Semi Annual Meeting Minutes" at bounding box center [236, 101] width 73 height 8
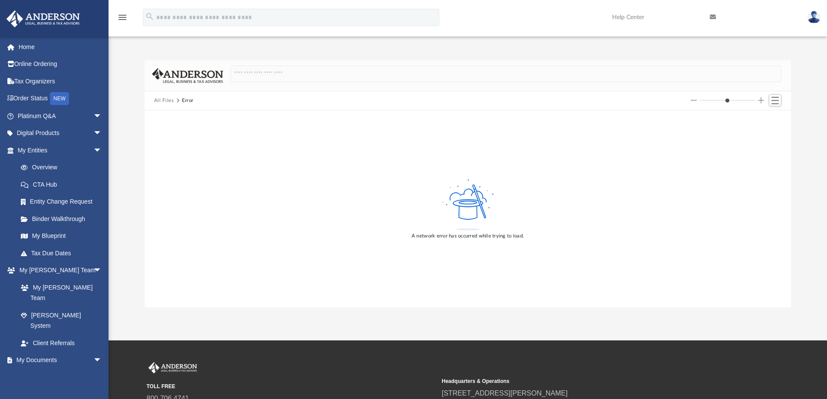
click at [167, 102] on button "All Files" at bounding box center [164, 101] width 20 height 8
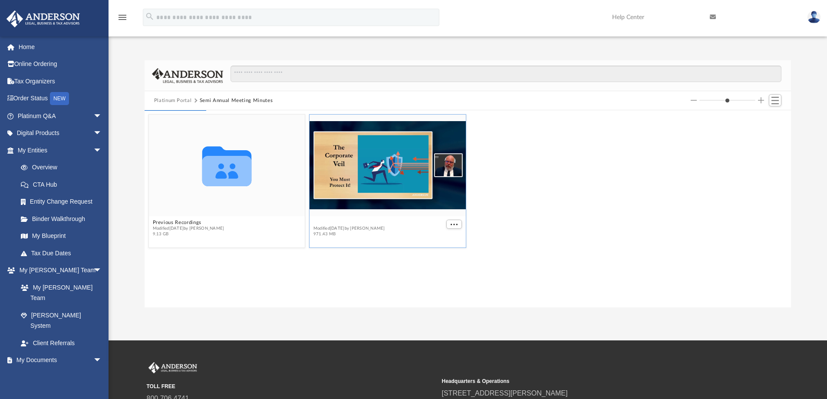
click at [359, 222] on button "2025 - April - Meeting Minutes - [PERSON_NAME].mp4" at bounding box center [378, 223] width 131 height 6
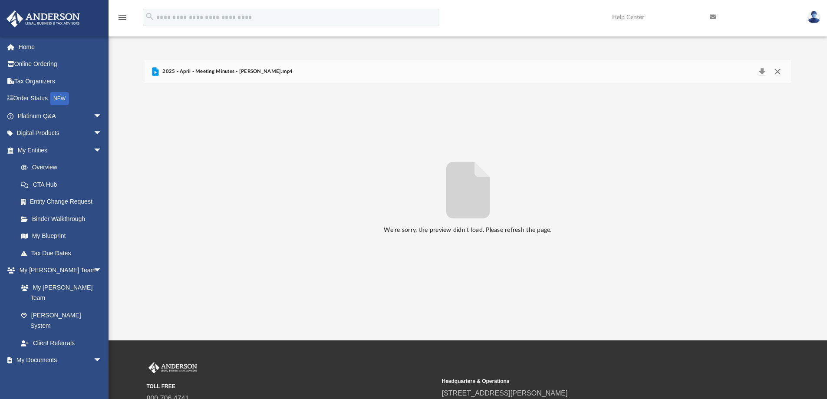
click at [779, 70] on button "Close" at bounding box center [778, 72] width 16 height 12
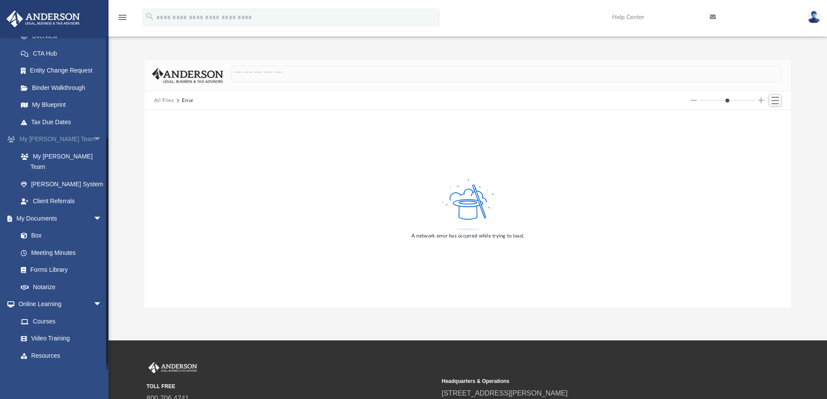
scroll to position [151, 0]
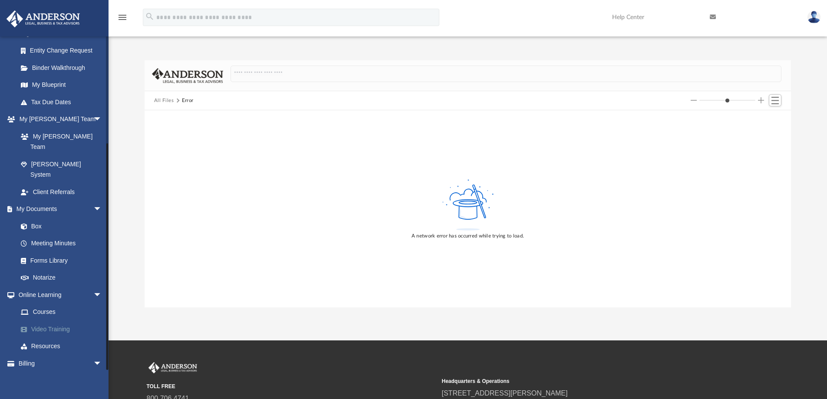
click at [61, 320] on link "Video Training" at bounding box center [63, 328] width 103 height 17
click at [48, 303] on link "Courses" at bounding box center [63, 311] width 103 height 17
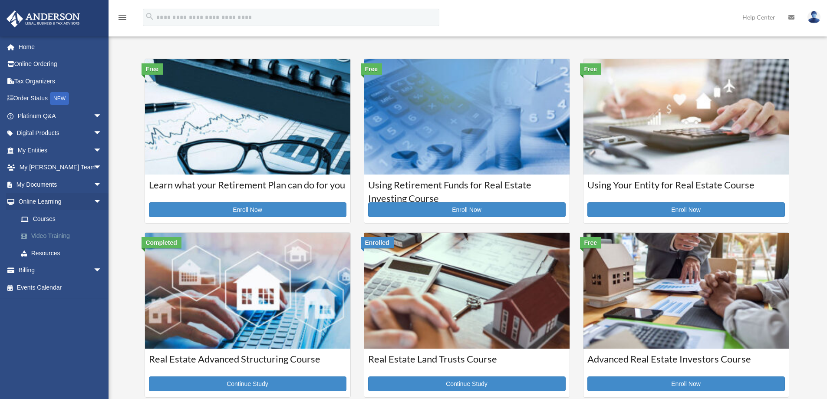
click at [47, 237] on link "Video Training" at bounding box center [63, 236] width 103 height 17
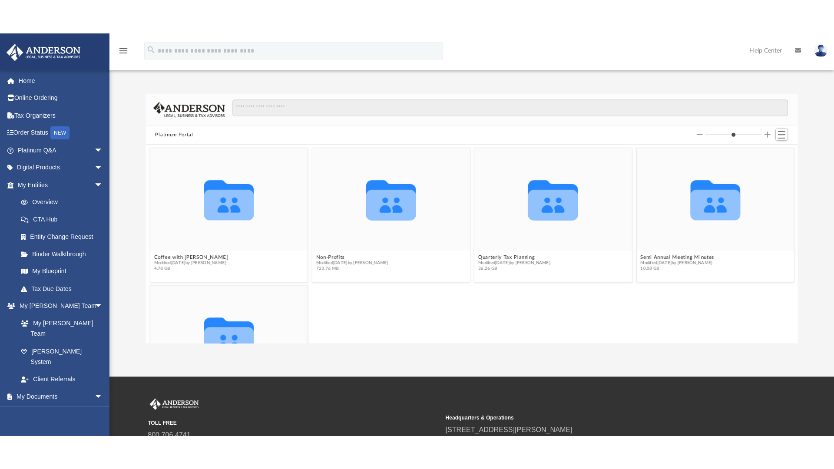
scroll to position [191, 640]
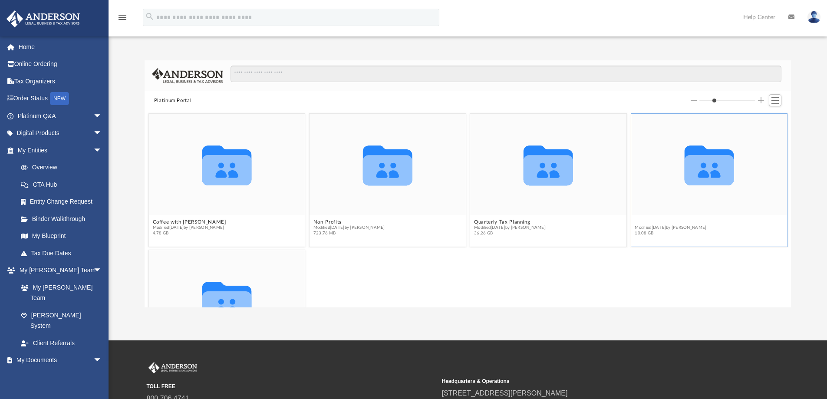
click at [663, 221] on button "Semi Annual Meeting Minutes" at bounding box center [671, 222] width 73 height 6
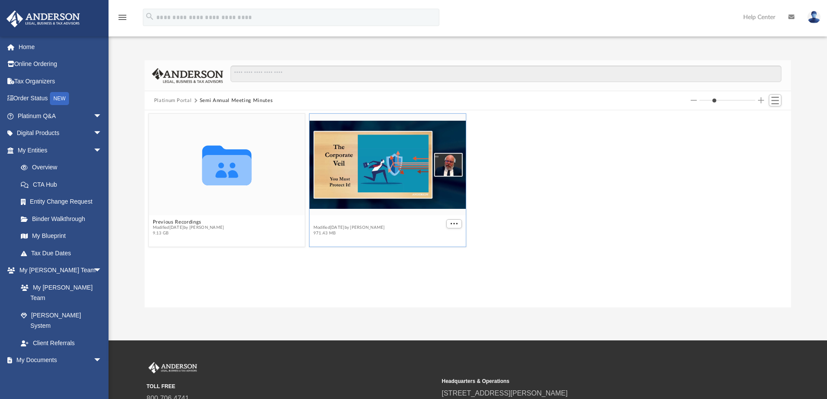
click at [363, 222] on button "2025 - April - Meeting Minutes - [PERSON_NAME].mp4" at bounding box center [378, 222] width 131 height 6
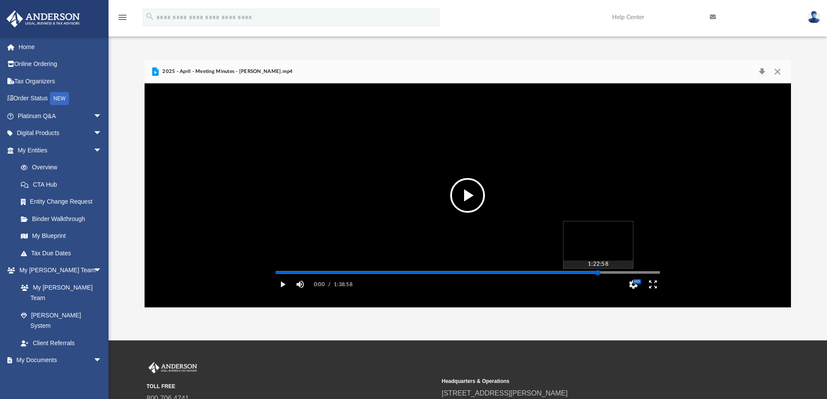
click at [598, 273] on div "Media Slider" at bounding box center [468, 272] width 384 height 1
click at [470, 198] on button "File preview" at bounding box center [467, 195] width 35 height 35
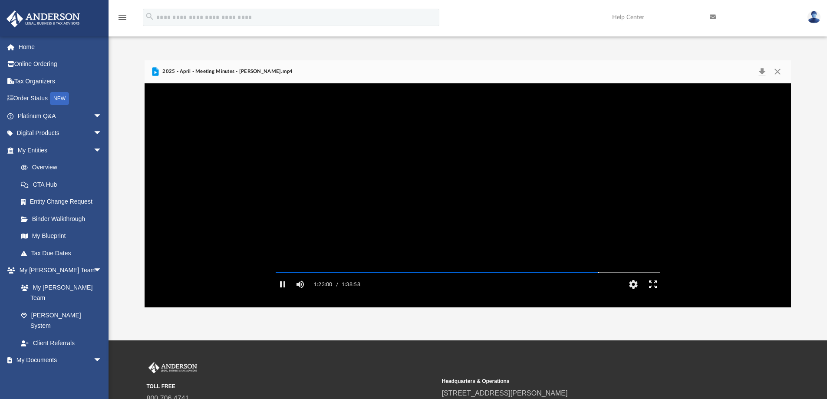
click at [655, 293] on button "Enter fullscreen" at bounding box center [653, 284] width 20 height 17
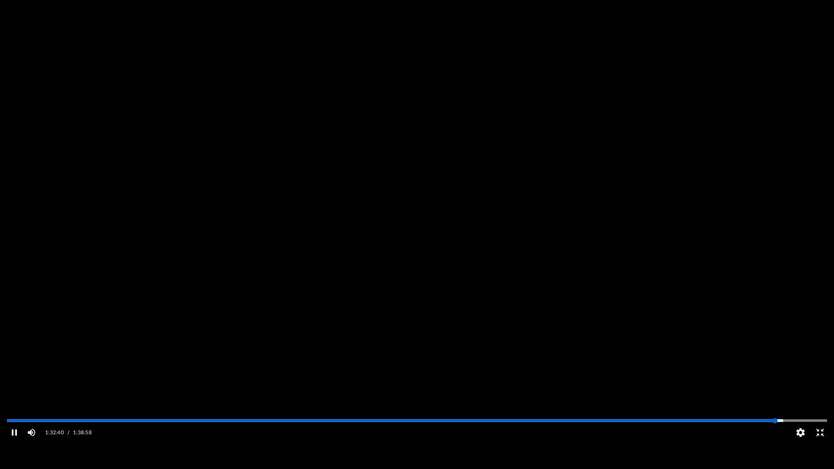
click at [771, 399] on div "Media Slider" at bounding box center [827, 420] width 820 height 7
click at [770, 399] on div "Media Slider" at bounding box center [417, 420] width 820 height 1
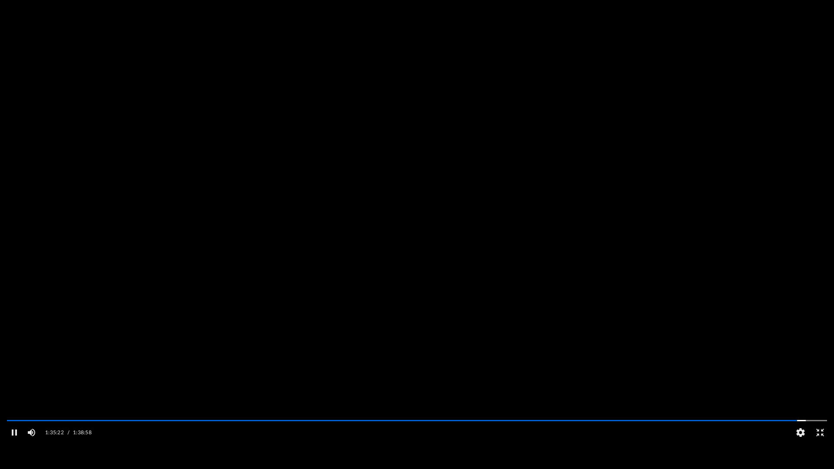
click at [471, 363] on video "File preview" at bounding box center [417, 234] width 834 height 417
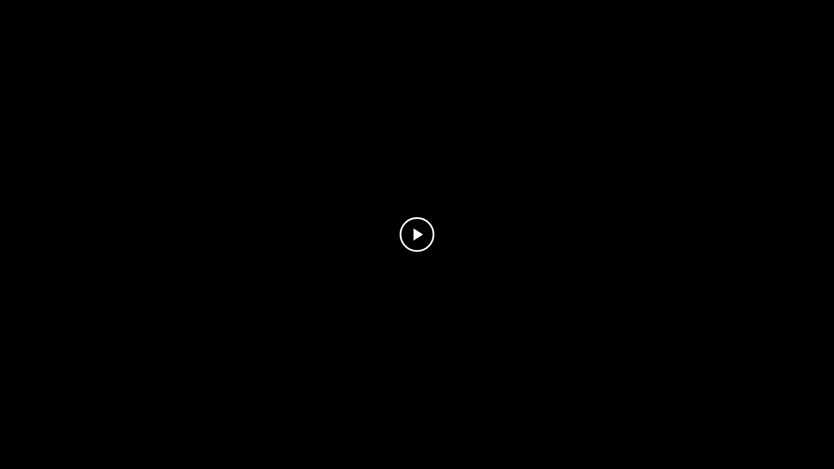
click at [471, 363] on video "File preview" at bounding box center [417, 234] width 834 height 417
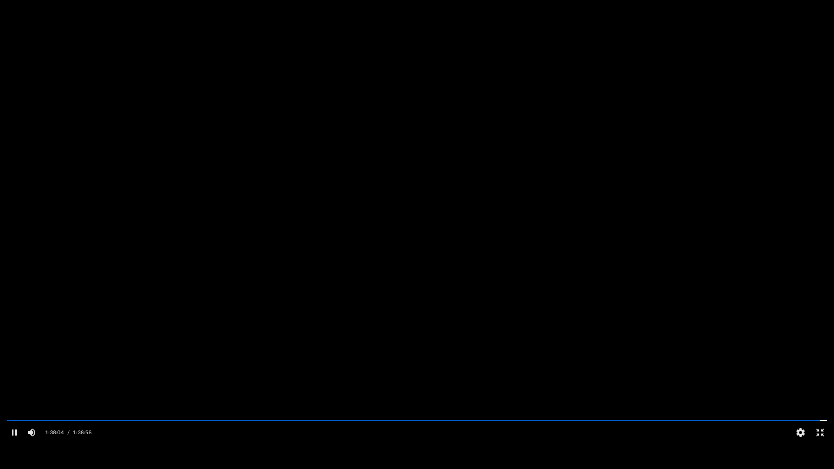
click at [821, 399] on button "Exit fullscreen" at bounding box center [820, 432] width 20 height 17
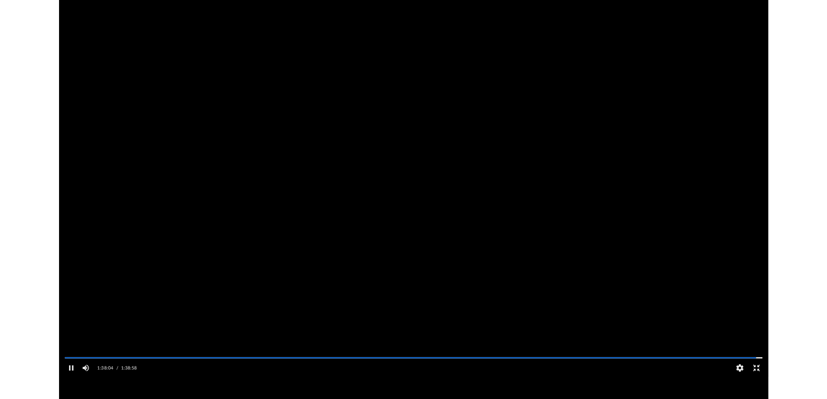
scroll to position [191, 640]
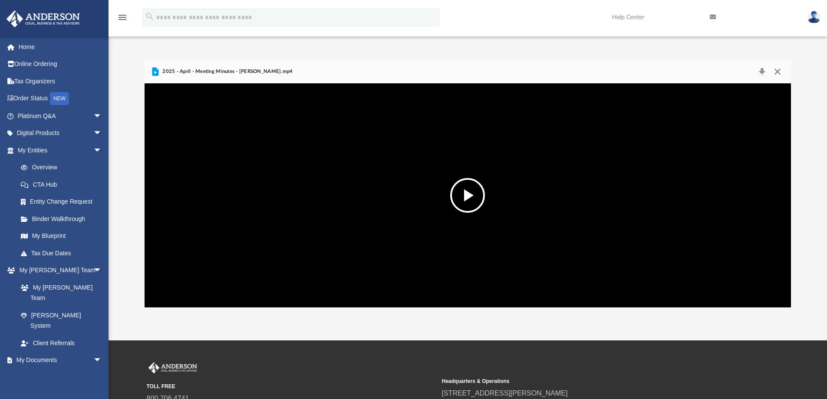
click at [778, 70] on button "Close" at bounding box center [778, 72] width 16 height 12
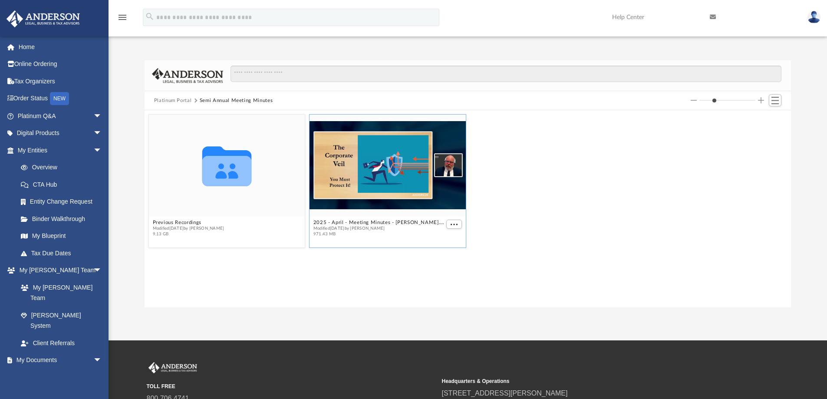
click at [814, 16] on img at bounding box center [814, 17] width 13 height 13
click at [656, 76] on link "Logout" at bounding box center [683, 76] width 87 height 18
